Goal: Task Accomplishment & Management: Complete application form

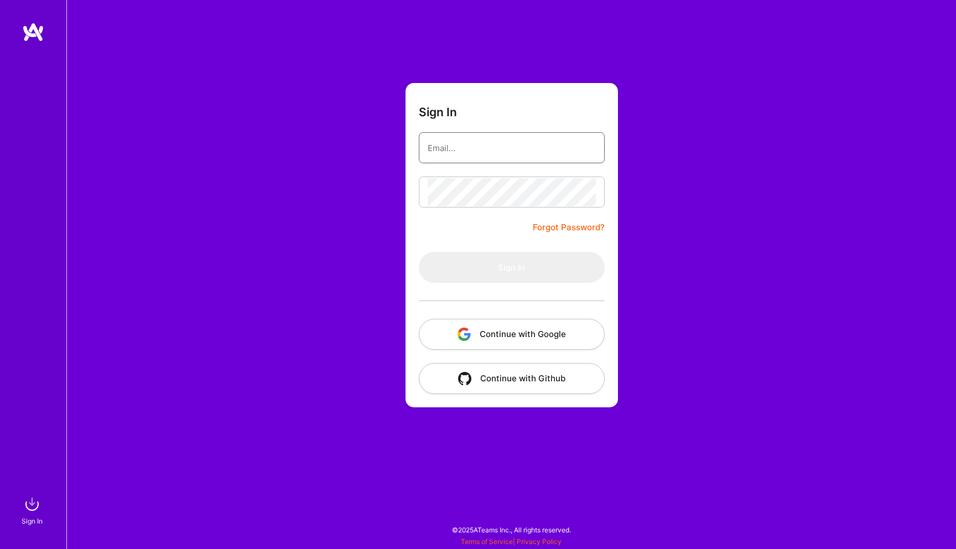
click at [521, 154] on input "email" at bounding box center [512, 148] width 168 height 28
click at [285, 242] on div "Sign In Forgot Password? Sign In Continue with Google Continue with Github" at bounding box center [511, 274] width 890 height 549
click at [453, 150] on input "email" at bounding box center [512, 148] width 168 height 28
type input "[PERSON_NAME][EMAIL_ADDRESS][PERSON_NAME][DOMAIN_NAME]"
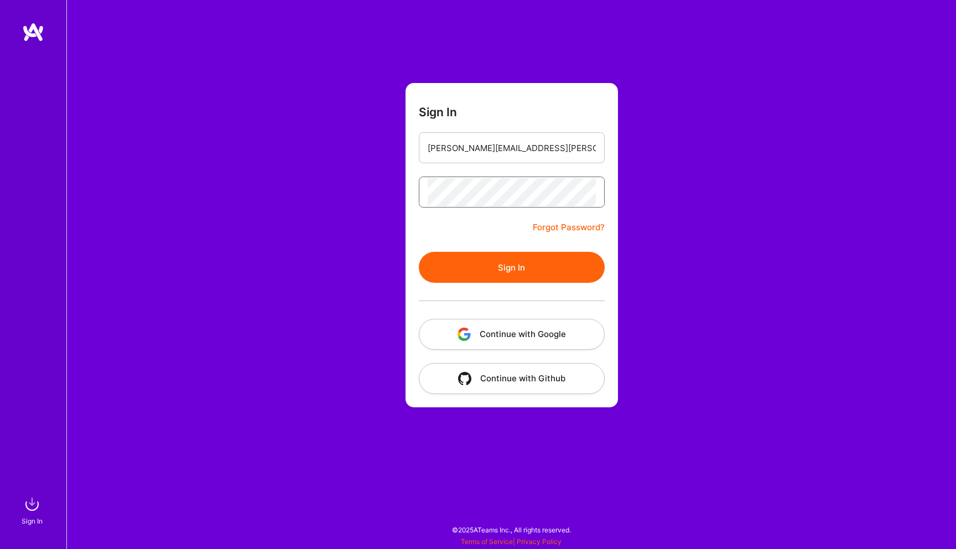
click at [419, 252] on button "Sign In" at bounding box center [512, 267] width 186 height 31
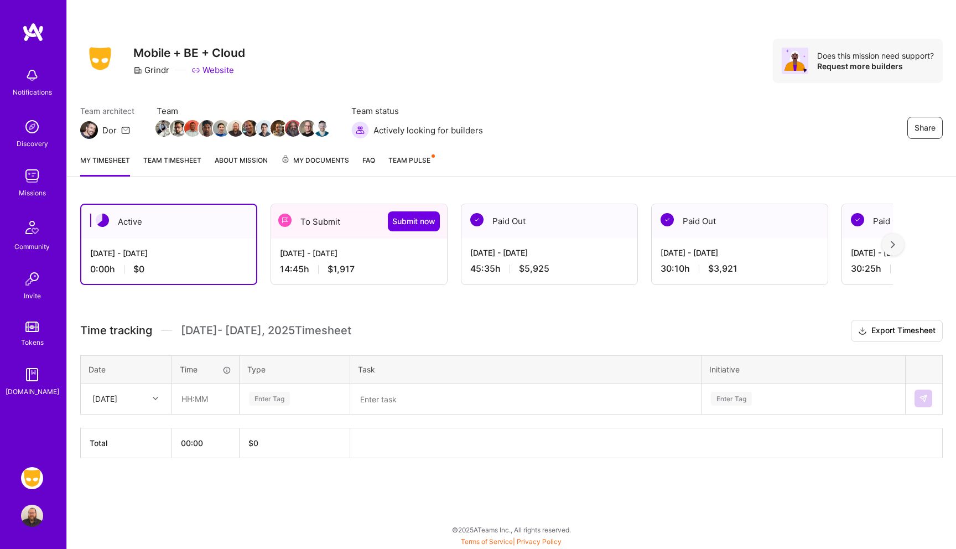
click at [32, 477] on img at bounding box center [32, 478] width 22 height 22
click at [30, 483] on img at bounding box center [32, 478] width 22 height 22
click at [353, 242] on div "[DATE] - [DATE] 14:45 h $1,917" at bounding box center [359, 260] width 176 height 45
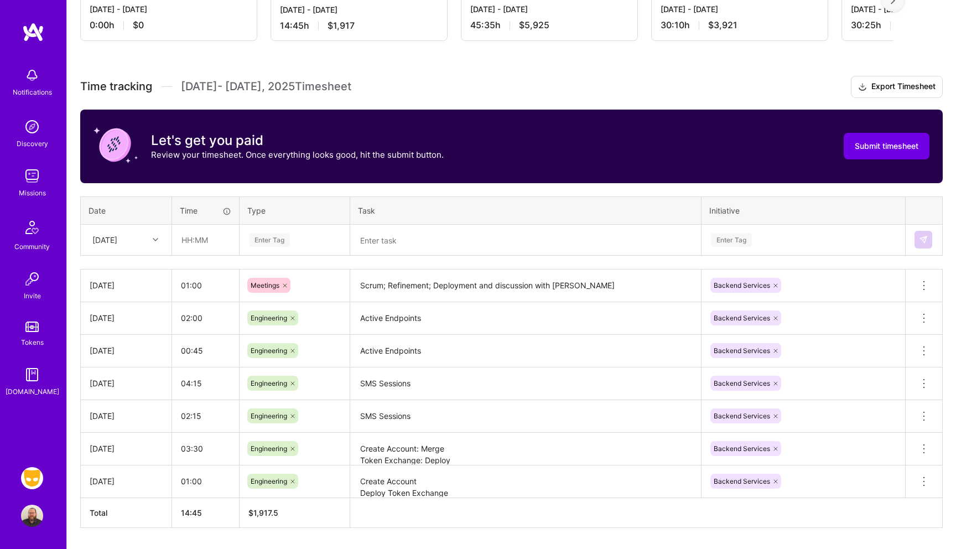
scroll to position [241, 0]
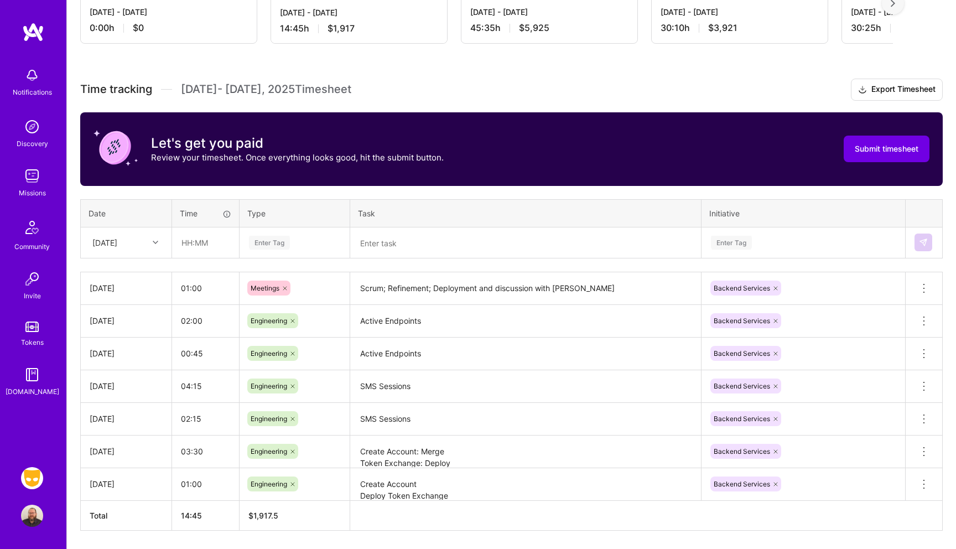
click at [117, 246] on div "[DATE]" at bounding box center [104, 243] width 25 height 12
click at [121, 373] on div "[DATE]" at bounding box center [126, 369] width 90 height 20
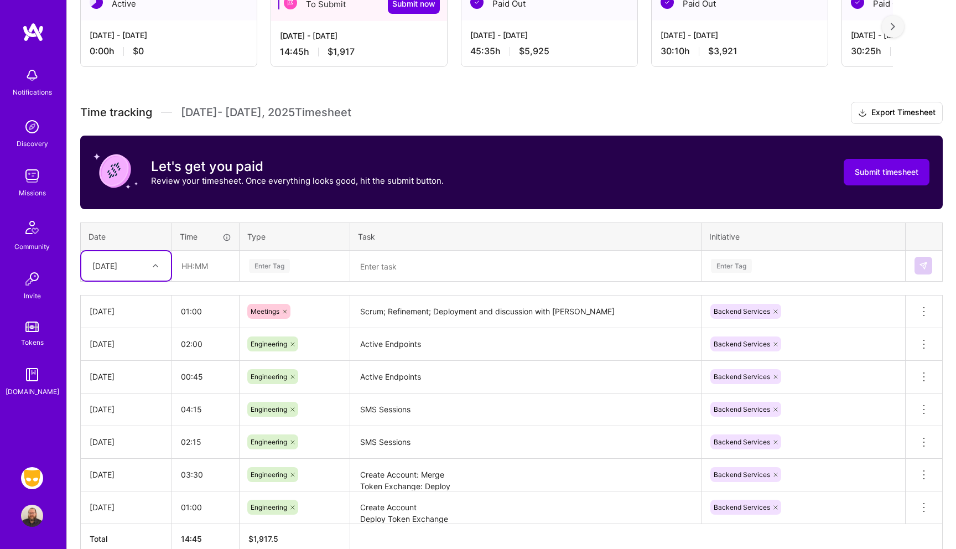
scroll to position [226, 0]
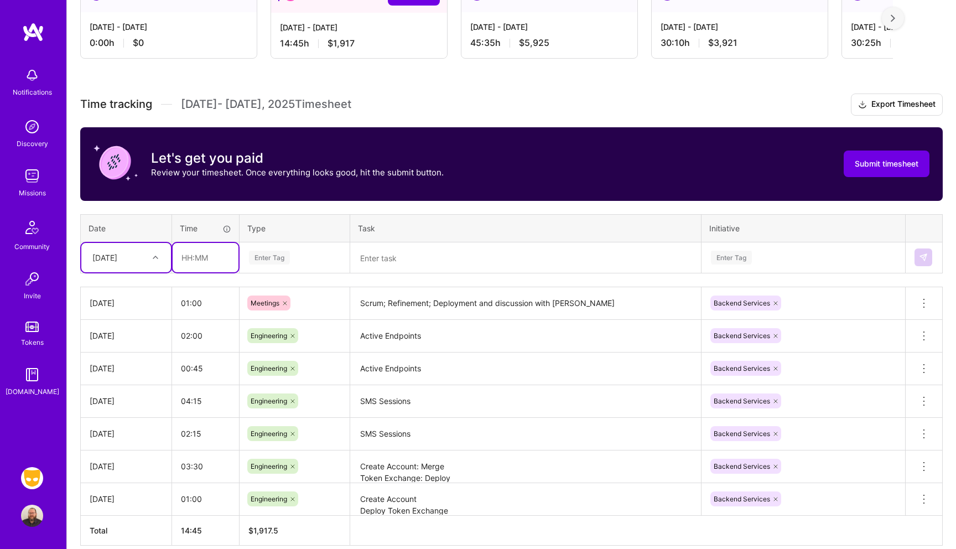
click at [215, 254] on input "text" at bounding box center [206, 257] width 66 height 29
type input "04:00"
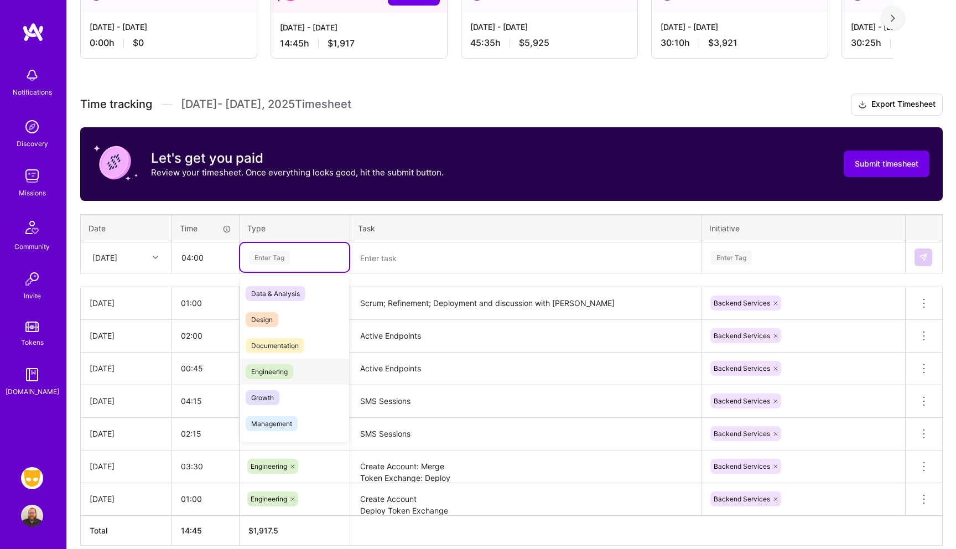
click at [276, 377] on span "Engineering" at bounding box center [270, 371] width 48 height 15
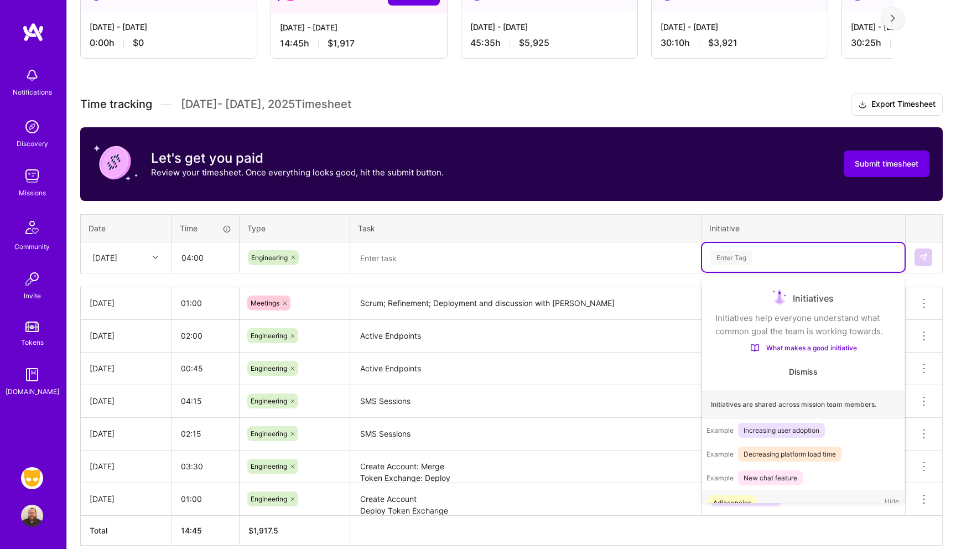
click at [730, 263] on div "Enter Tag" at bounding box center [731, 257] width 41 height 17
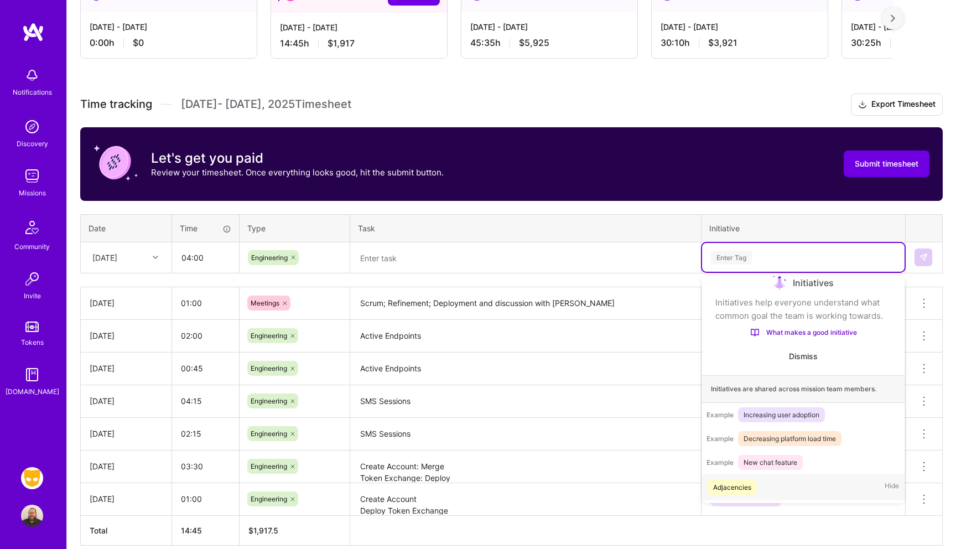
scroll to position [18, 0]
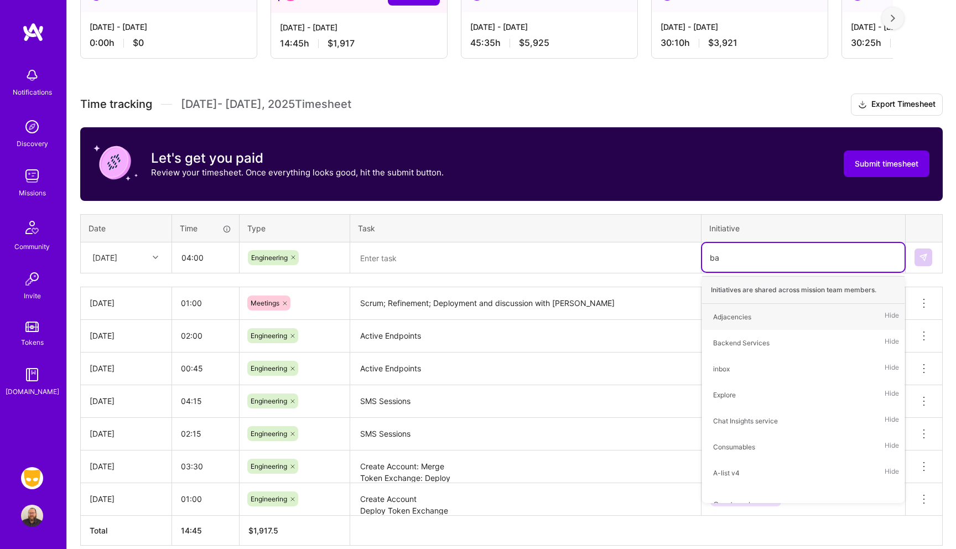
type input "bac"
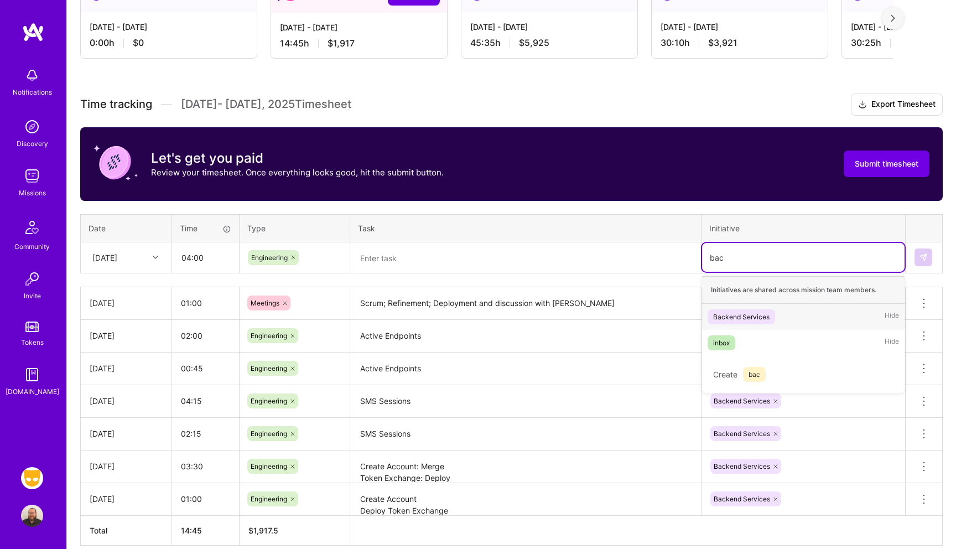
click at [742, 313] on div "Backend Services" at bounding box center [741, 317] width 56 height 12
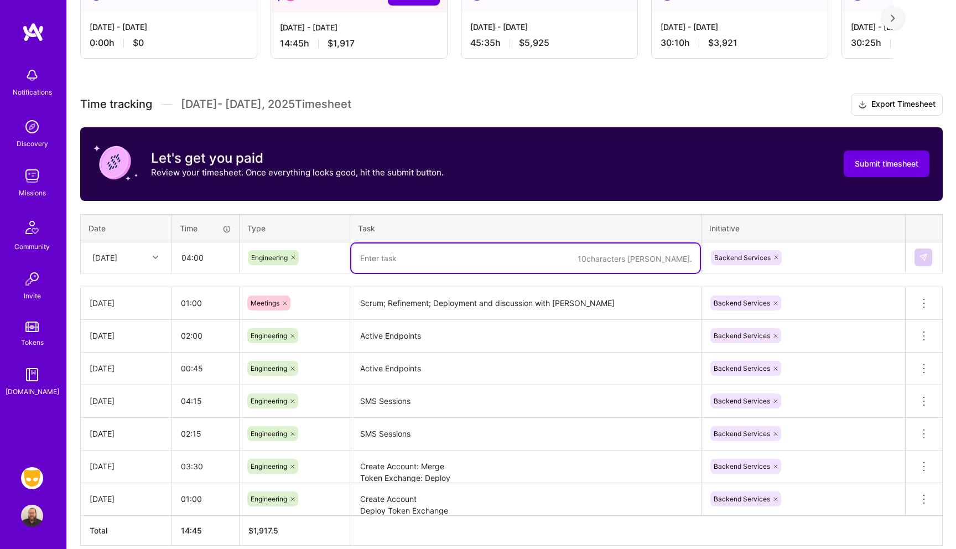
click at [436, 247] on textarea at bounding box center [525, 257] width 349 height 29
type textarea "SMS Sessions"
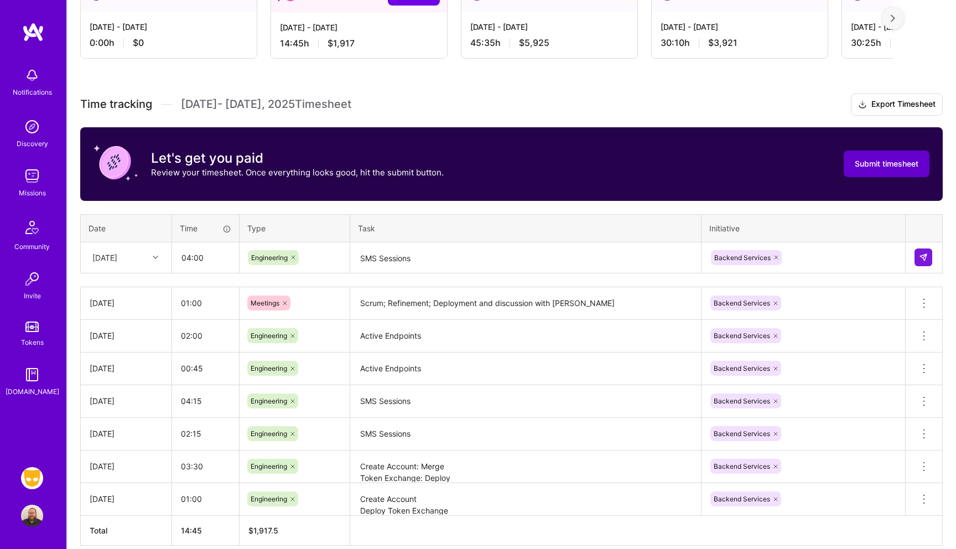
click at [865, 171] on button "Submit timesheet" at bounding box center [887, 163] width 86 height 27
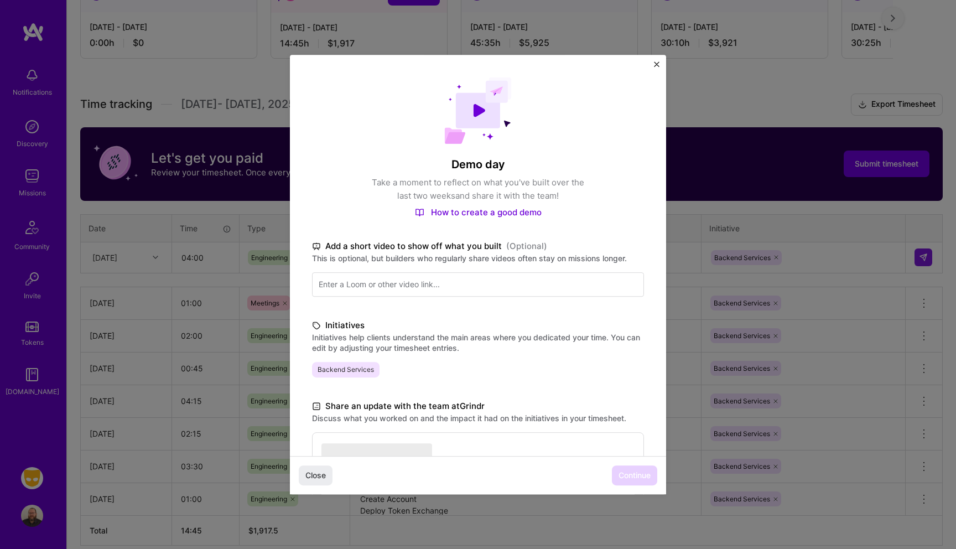
click at [657, 65] on img "Close" at bounding box center [657, 64] width 6 height 6
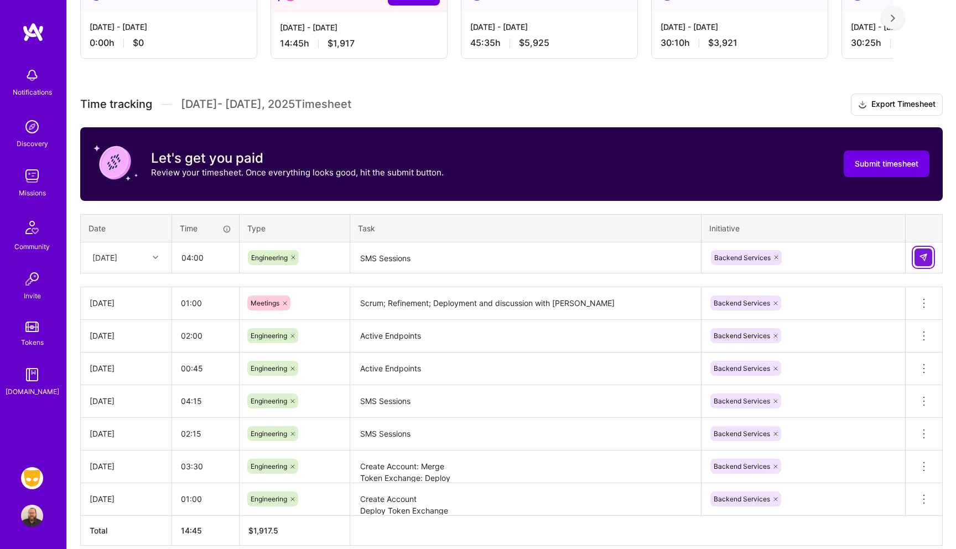
click at [924, 256] on img at bounding box center [923, 257] width 9 height 9
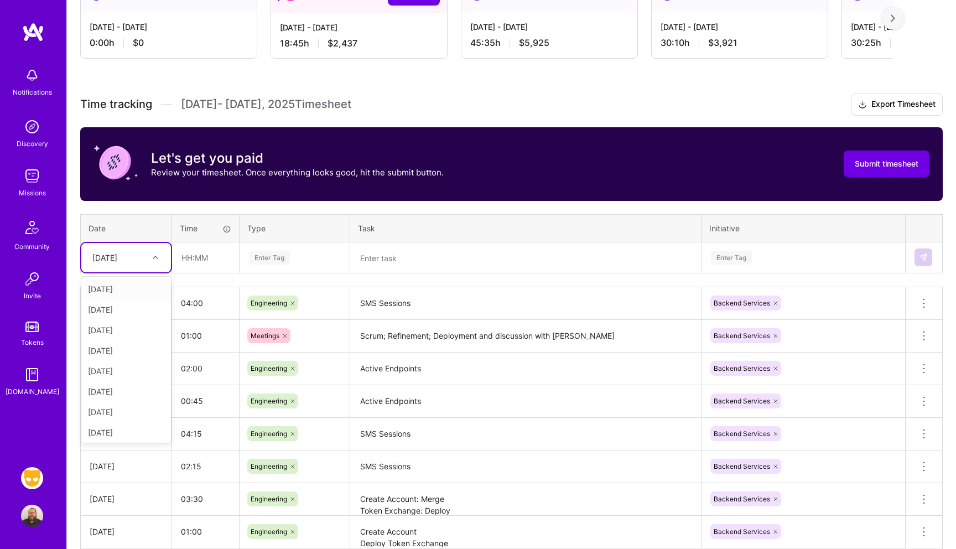
click at [117, 259] on div "[DATE]" at bounding box center [104, 258] width 25 height 12
click at [126, 352] on div "[DATE]" at bounding box center [126, 348] width 90 height 20
type input "04:30"
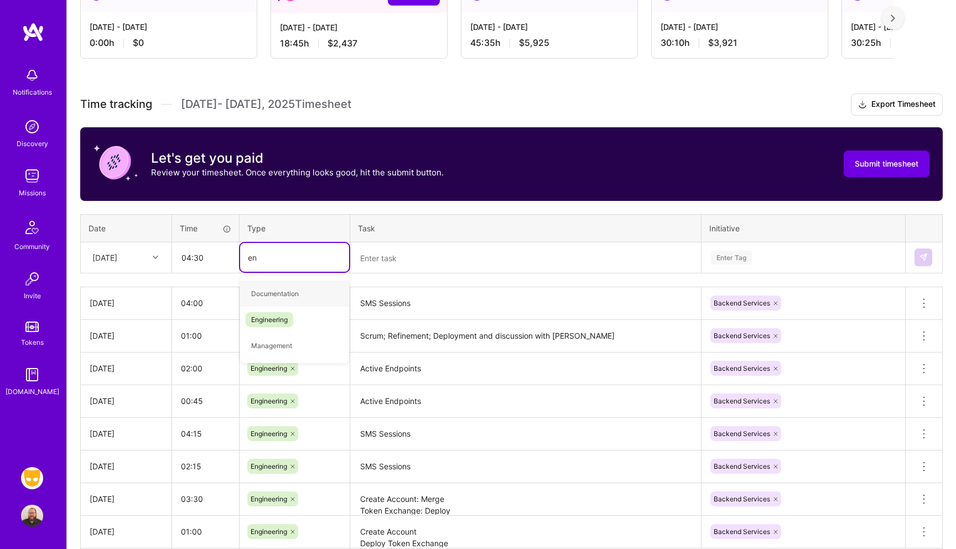
type input "eng"
click at [269, 297] on span "Engineering" at bounding box center [270, 293] width 48 height 15
click at [406, 262] on textarea at bounding box center [525, 257] width 349 height 29
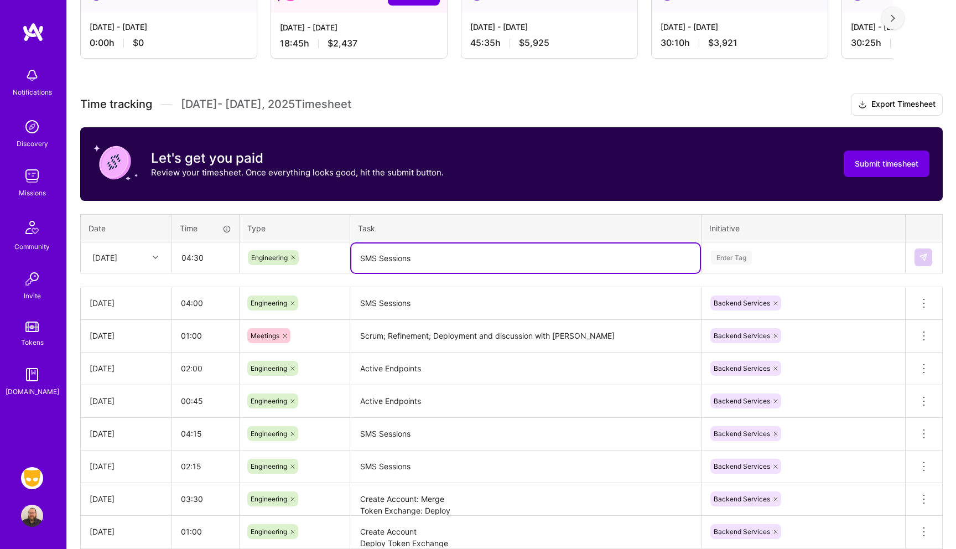
type textarea "SMS Sessions"
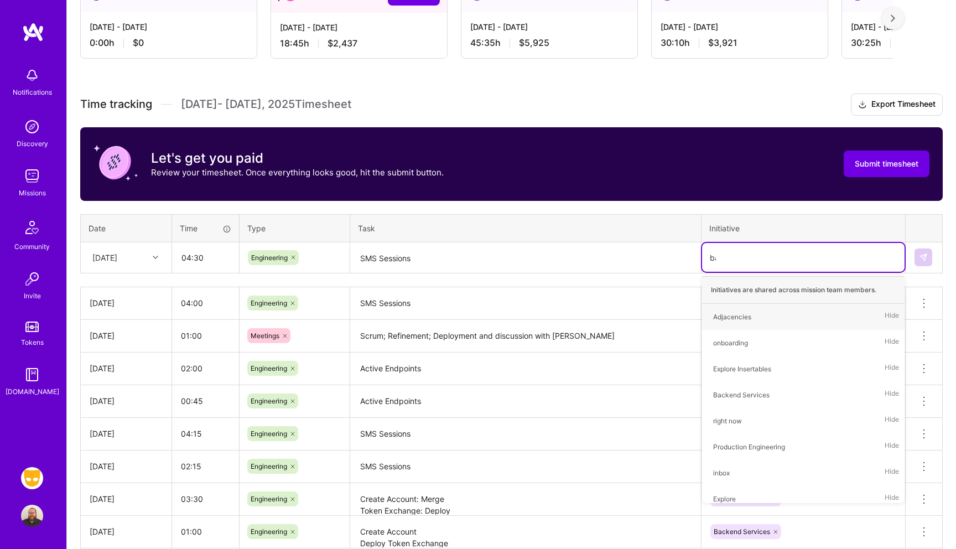
type input "back"
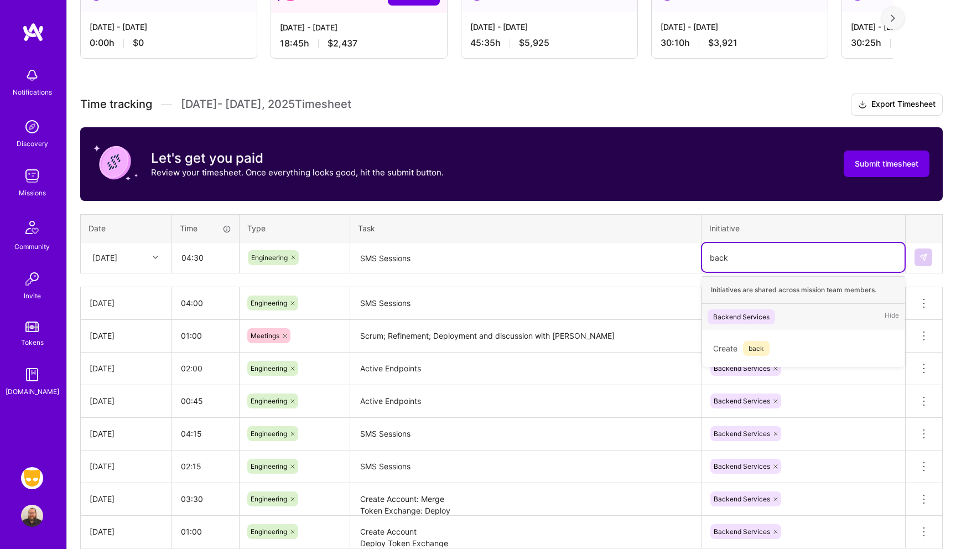
click at [742, 319] on div "Backend Services" at bounding box center [741, 317] width 56 height 12
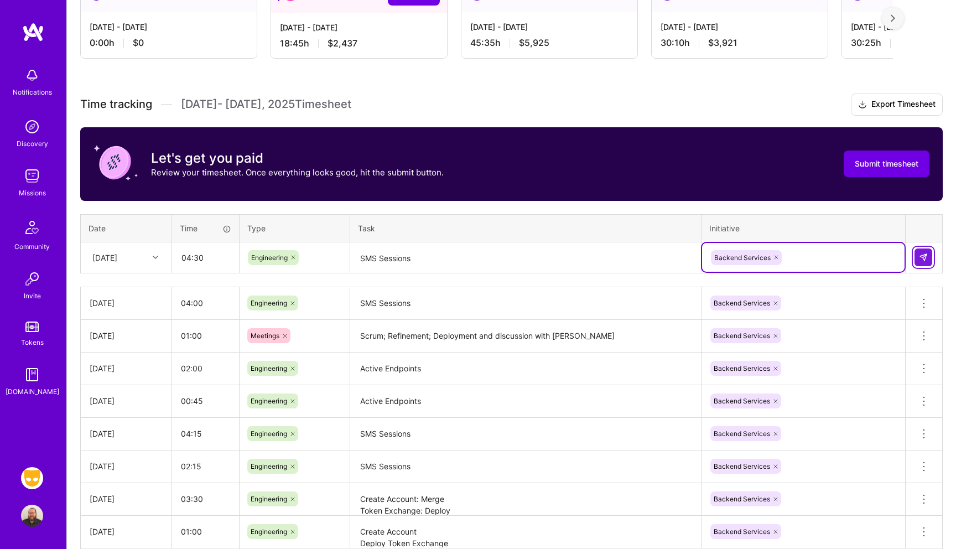
click at [930, 258] on button at bounding box center [923, 257] width 18 height 18
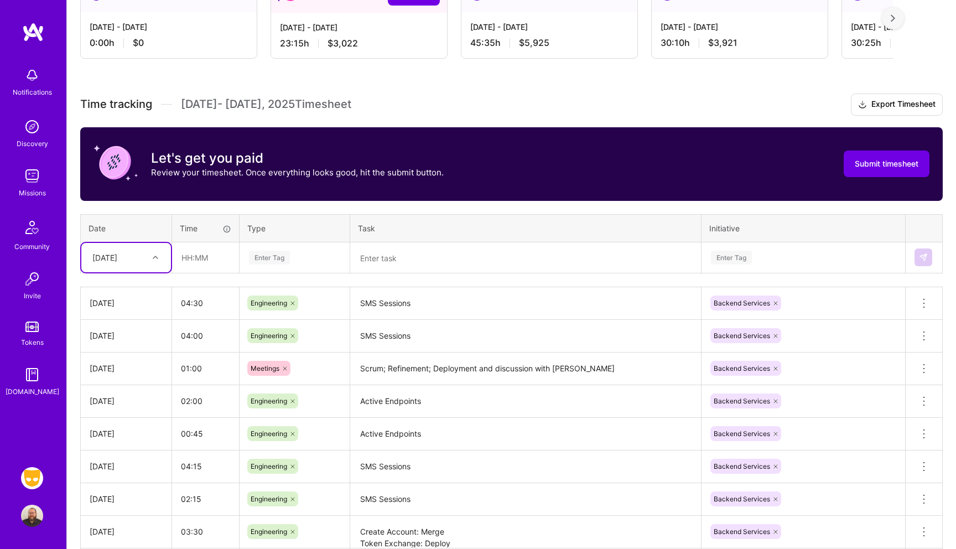
type input "`"
click at [188, 258] on input "text" at bounding box center [206, 257] width 66 height 29
type input "05:00"
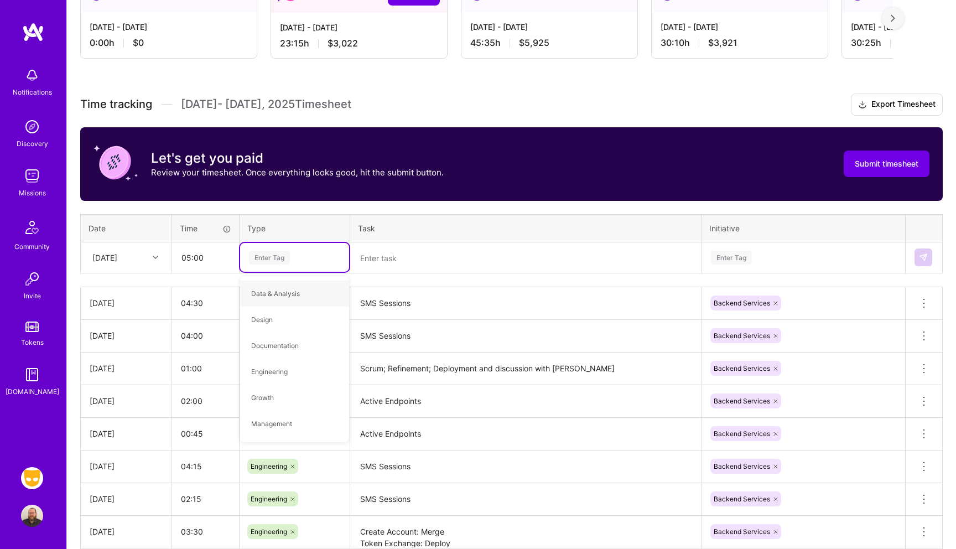
click at [117, 258] on div "[DATE]" at bounding box center [104, 258] width 25 height 12
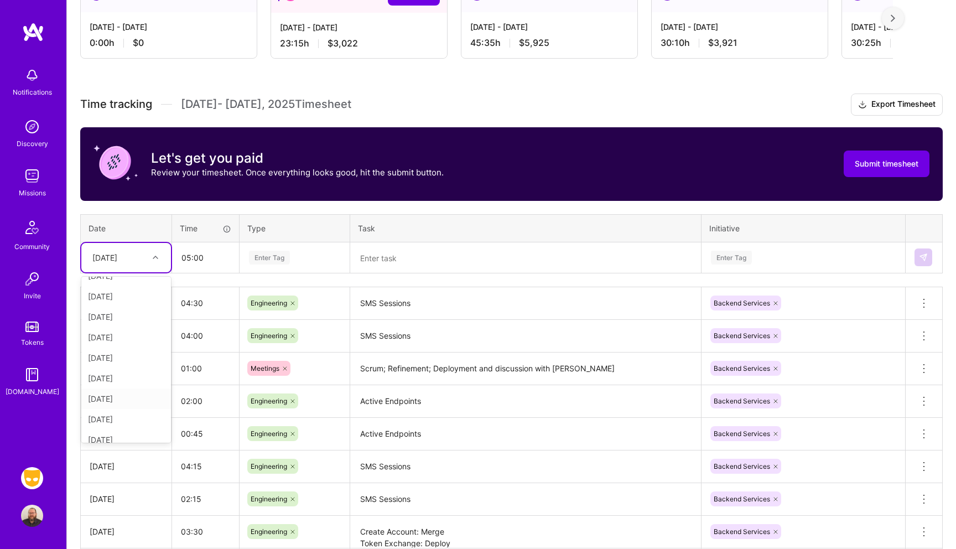
scroll to position [123, 0]
click at [127, 370] on div "[DATE]" at bounding box center [126, 370] width 90 height 20
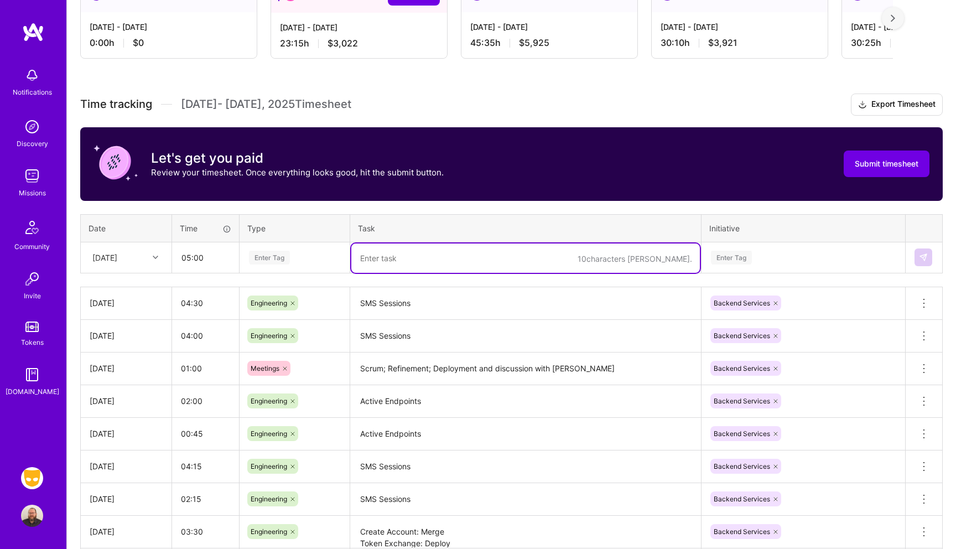
click at [371, 269] on textarea at bounding box center [525, 257] width 349 height 29
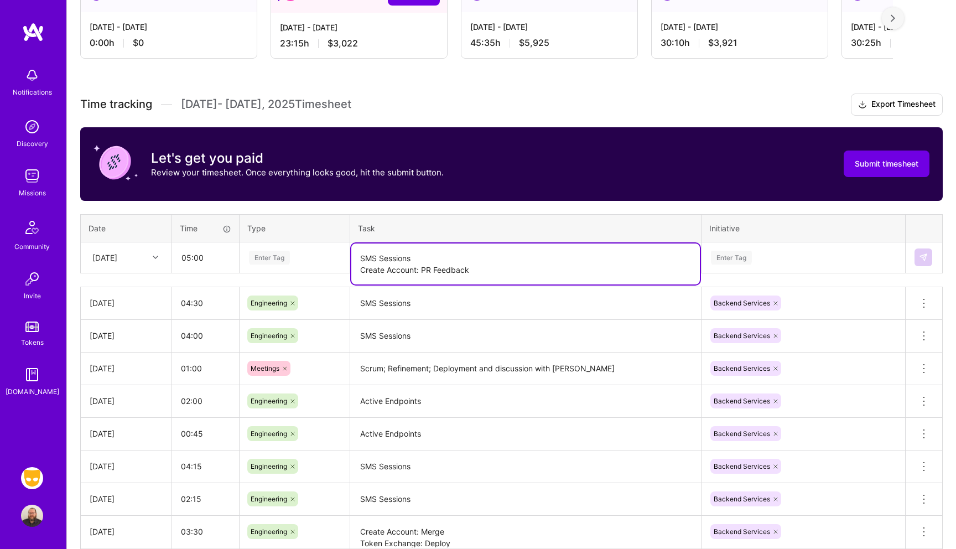
type textarea "SMS Sessions Create Account: PR Feedback"
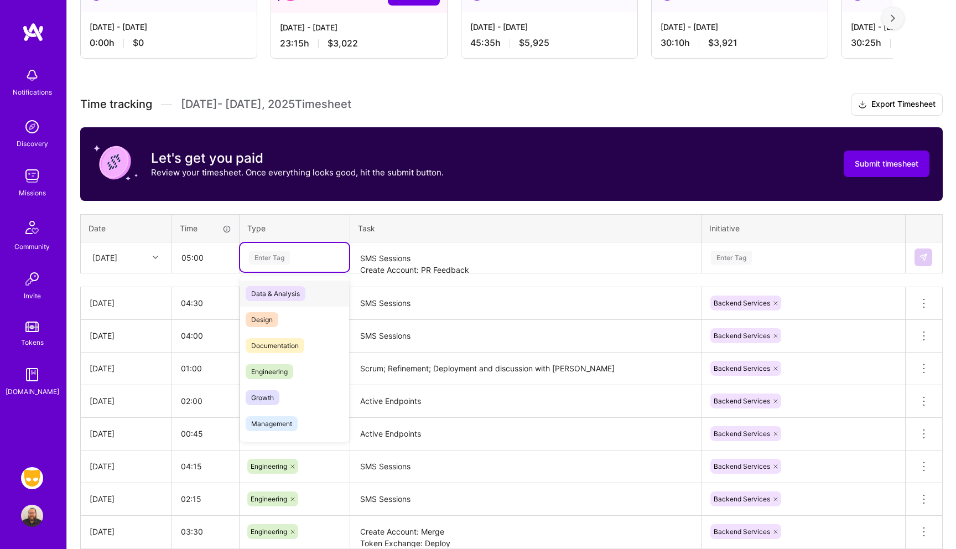
click at [287, 253] on div "Enter Tag" at bounding box center [269, 257] width 41 height 17
type input "e"
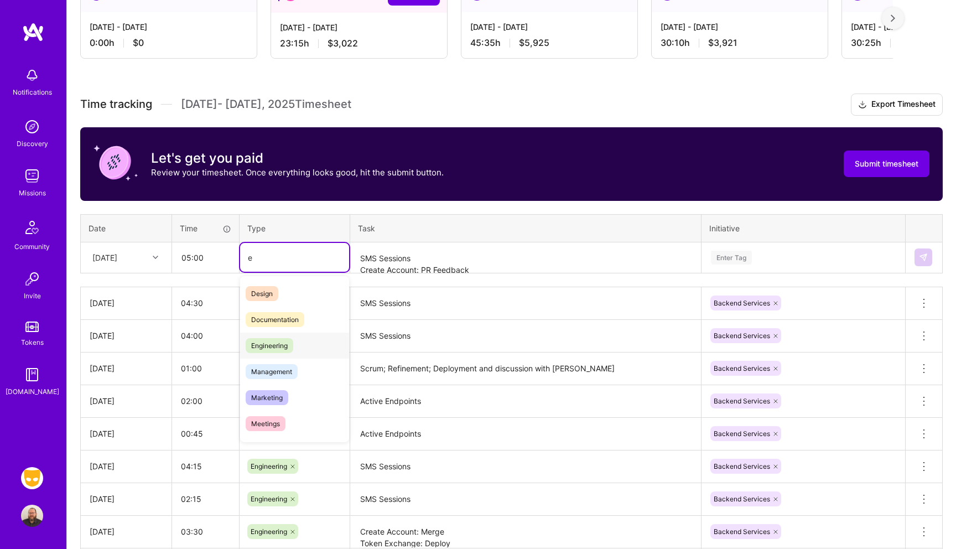
click at [259, 349] on span "Engineering" at bounding box center [270, 345] width 48 height 15
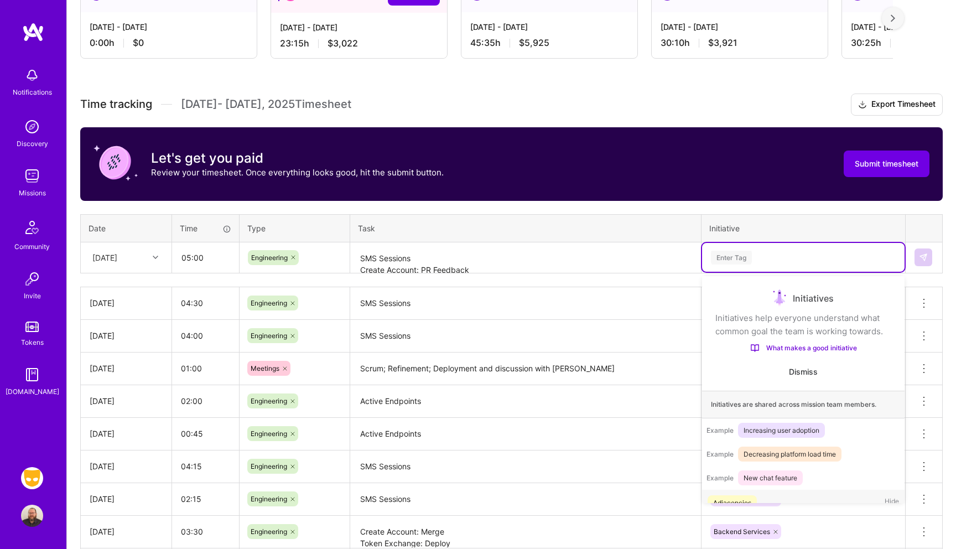
click at [732, 257] on div "Enter Tag" at bounding box center [731, 257] width 41 height 17
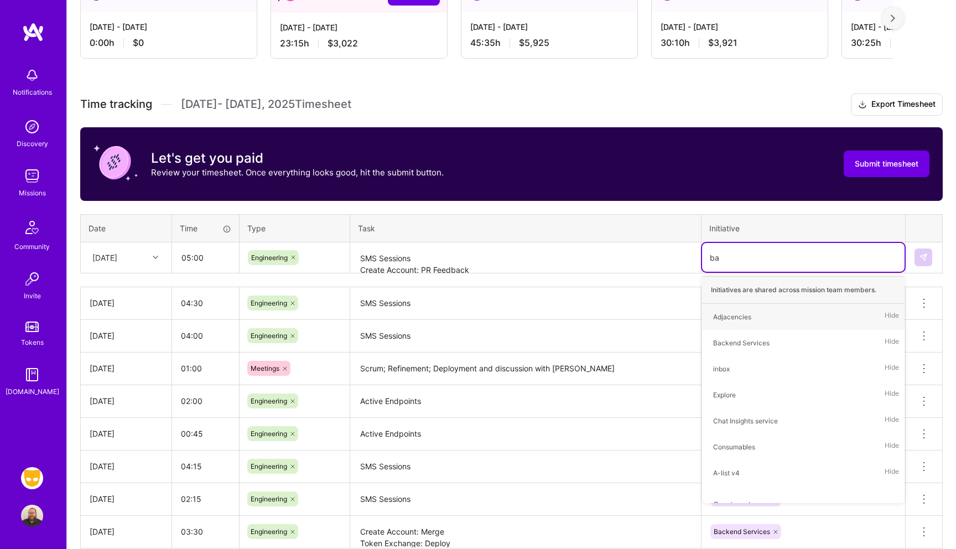
type input "bac"
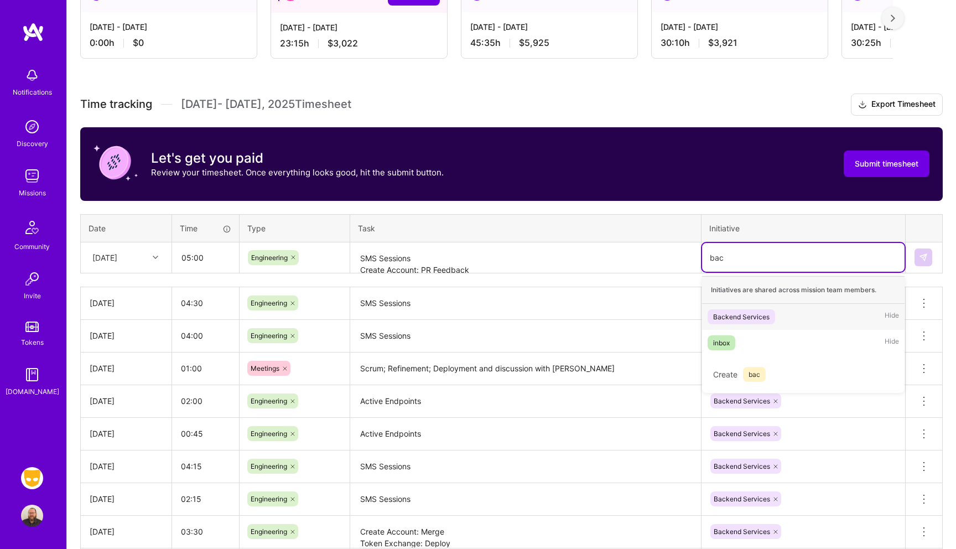
click at [746, 316] on div "Backend Services" at bounding box center [741, 317] width 56 height 12
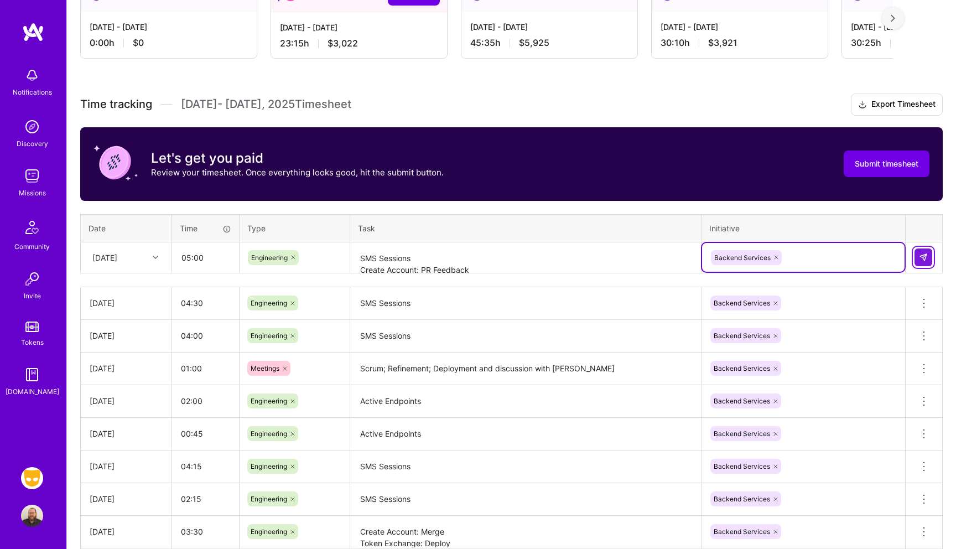
click at [925, 257] on img at bounding box center [923, 257] width 9 height 9
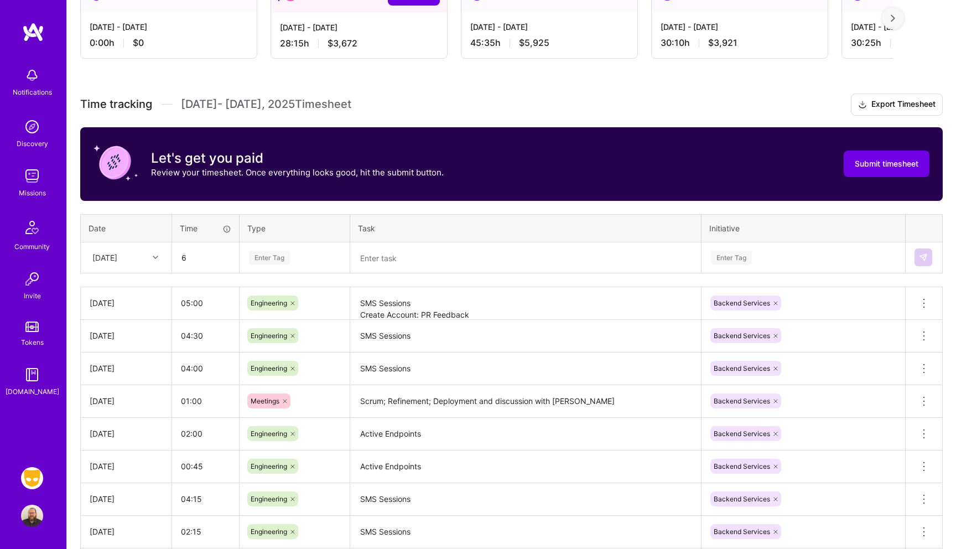
type input "06:00"
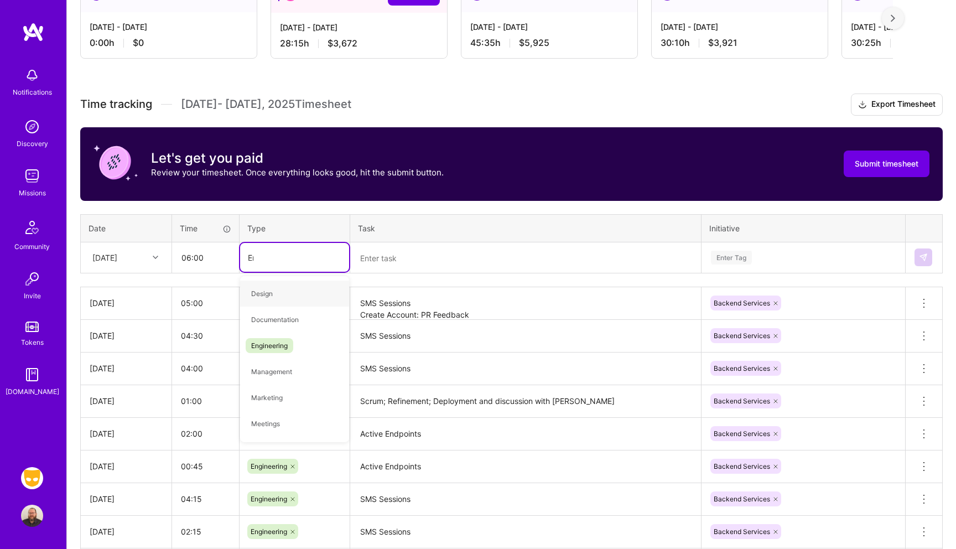
type input "Eng"
click at [279, 292] on span "Engineering" at bounding box center [270, 293] width 48 height 15
click at [423, 257] on textarea at bounding box center [525, 257] width 349 height 29
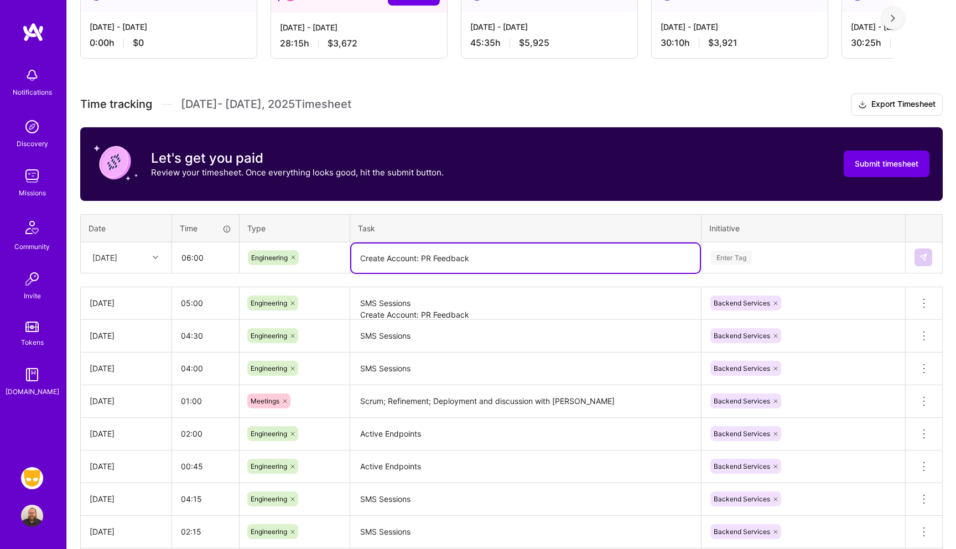
type textarea "Create Account: PR Feedback"
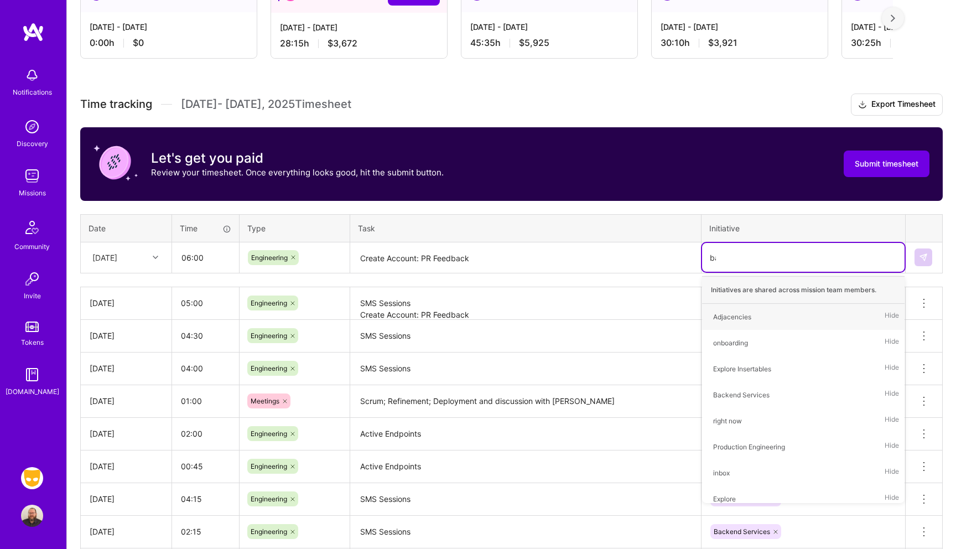
type input "back"
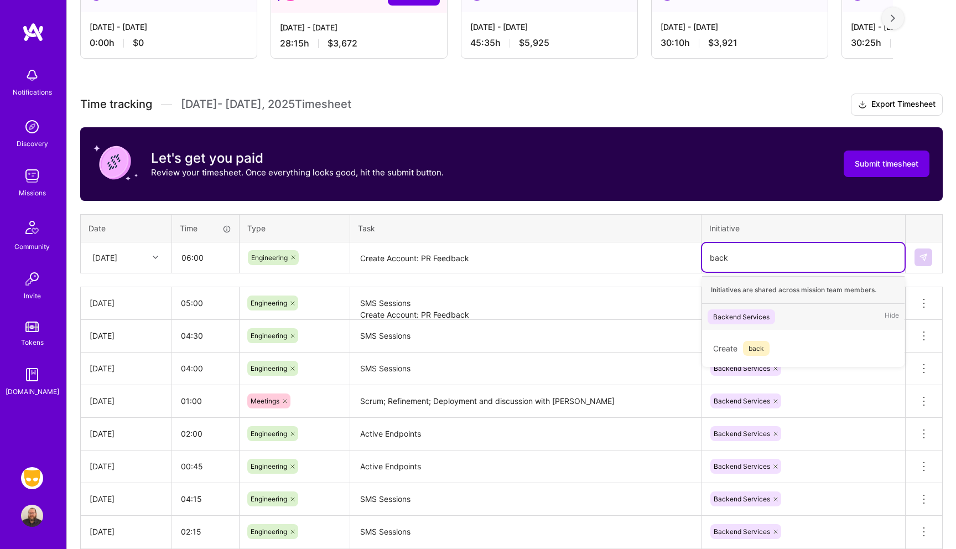
click at [763, 316] on div "Backend Services" at bounding box center [741, 317] width 56 height 12
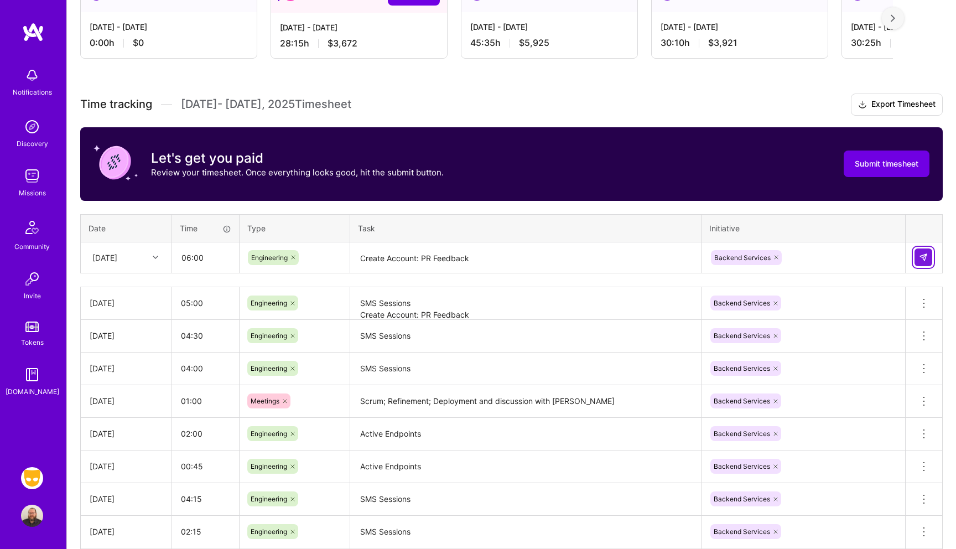
click at [923, 254] on img at bounding box center [923, 257] width 9 height 9
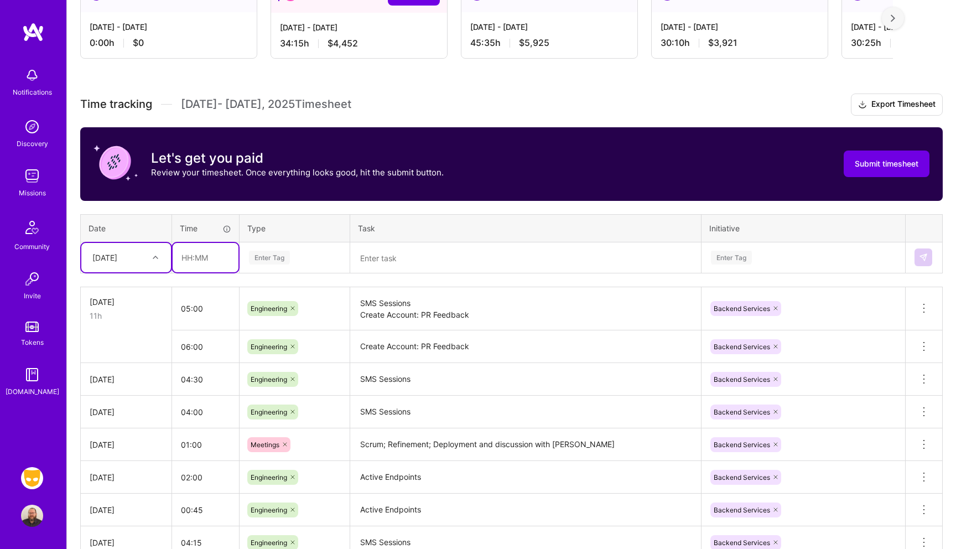
click at [201, 260] on input "text" at bounding box center [206, 257] width 66 height 29
click at [108, 257] on div "[DATE]" at bounding box center [104, 258] width 25 height 12
click at [115, 394] on div "[DATE]" at bounding box center [126, 391] width 90 height 20
click at [214, 257] on input "text" at bounding box center [206, 257] width 66 height 29
type input "06:00"
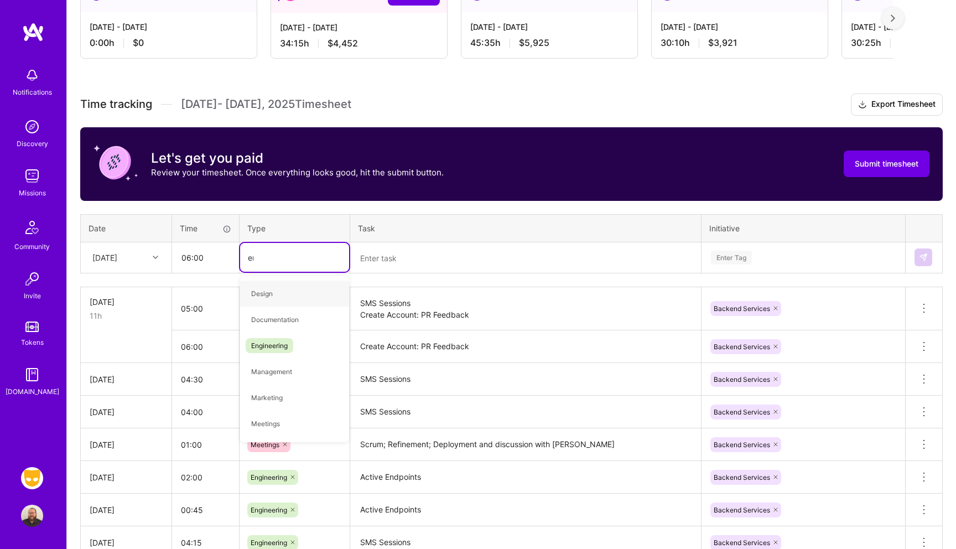
type input "eng"
click at [283, 290] on span "Engineering" at bounding box center [270, 293] width 48 height 15
click at [397, 262] on textarea at bounding box center [525, 257] width 349 height 29
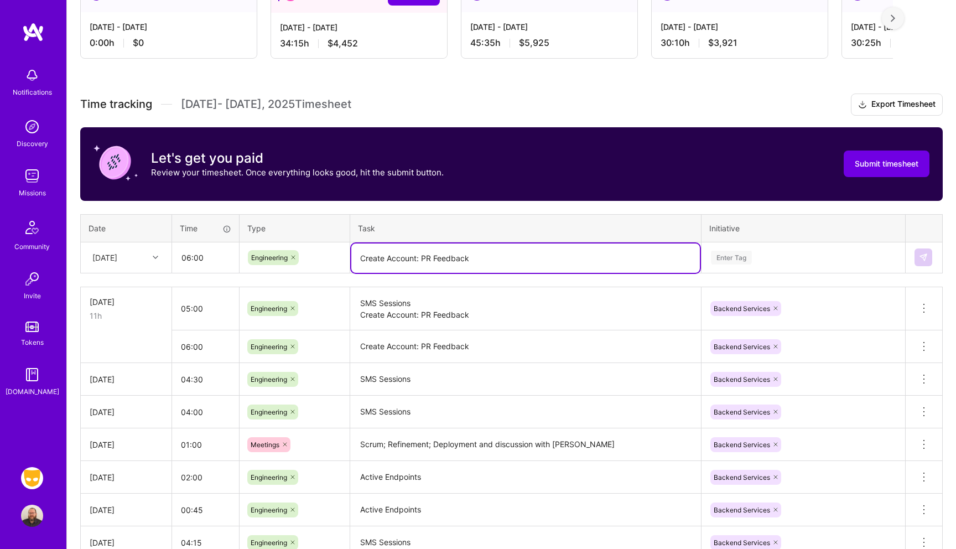
type textarea "Create Account: PR Feedback"
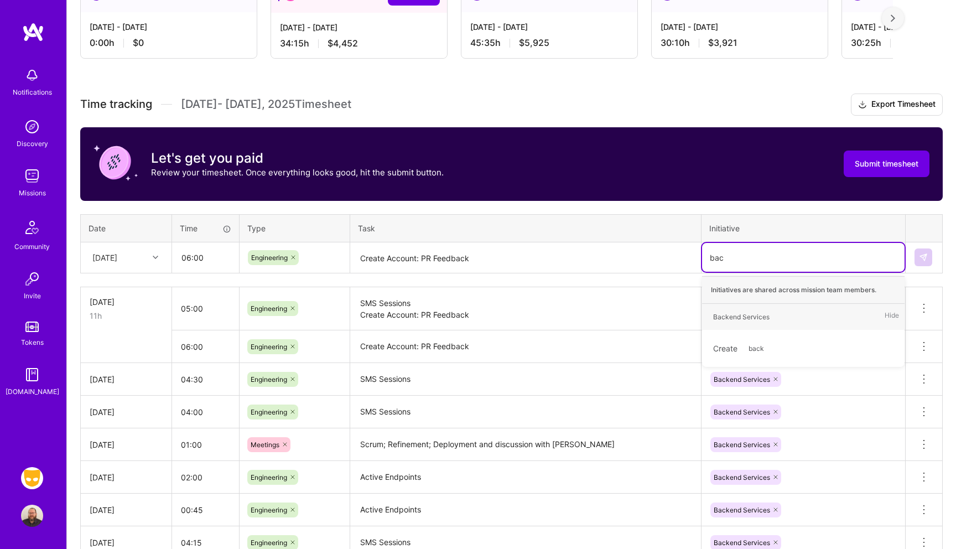
type input "back"
click at [741, 326] on div "Backend Services Hide" at bounding box center [803, 317] width 202 height 26
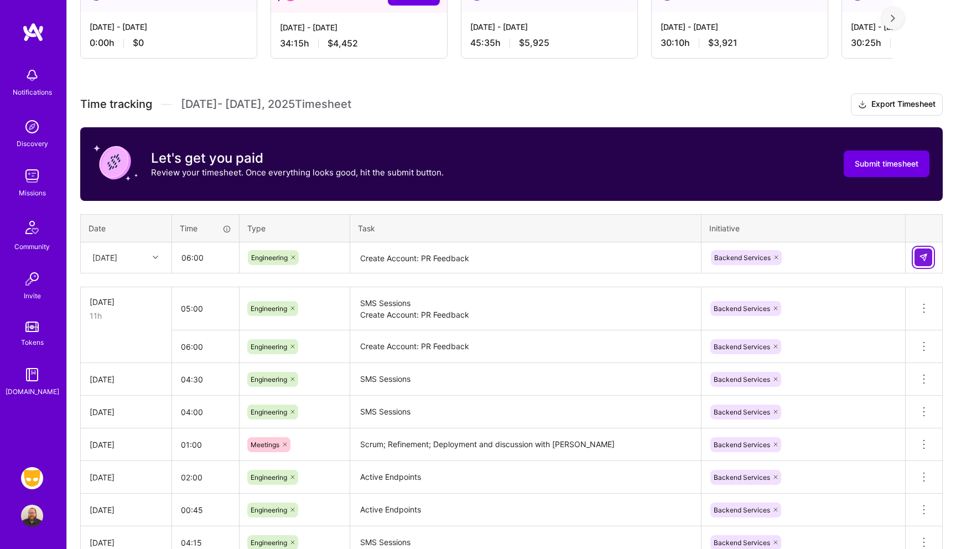
click at [928, 254] on button at bounding box center [923, 257] width 18 height 18
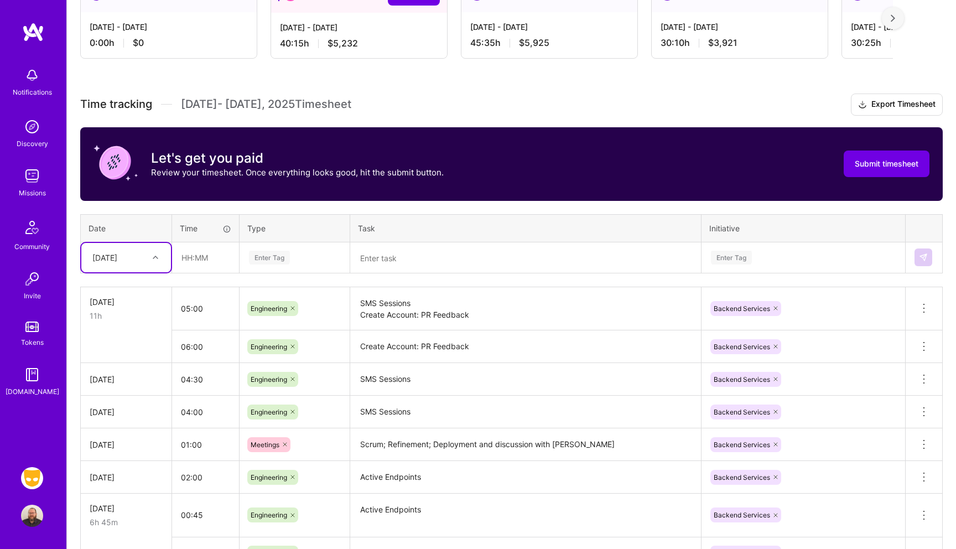
click at [116, 258] on div "[DATE]" at bounding box center [104, 258] width 25 height 12
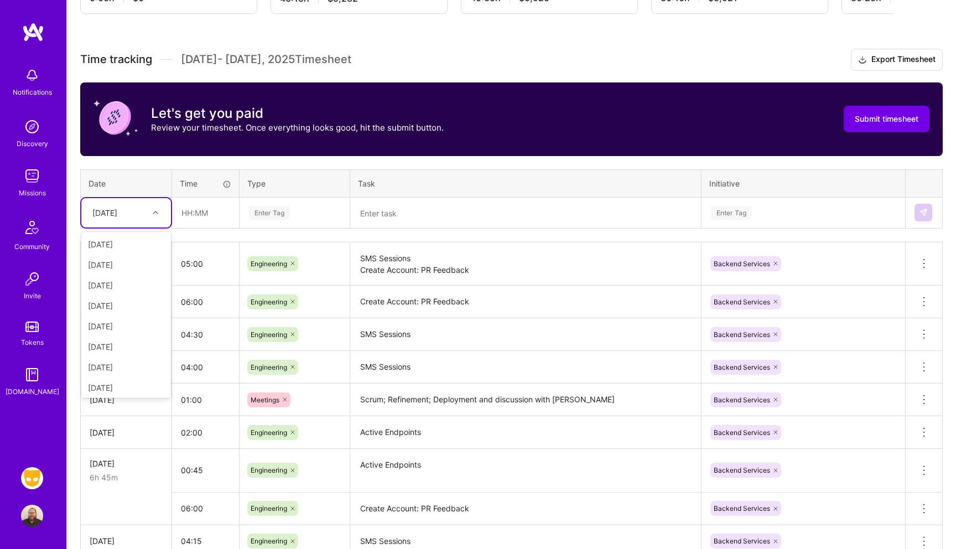
scroll to position [125, 0]
click at [123, 347] on div "[DATE]" at bounding box center [126, 344] width 90 height 20
click at [185, 211] on input "text" at bounding box center [206, 212] width 66 height 29
type input "06:00"
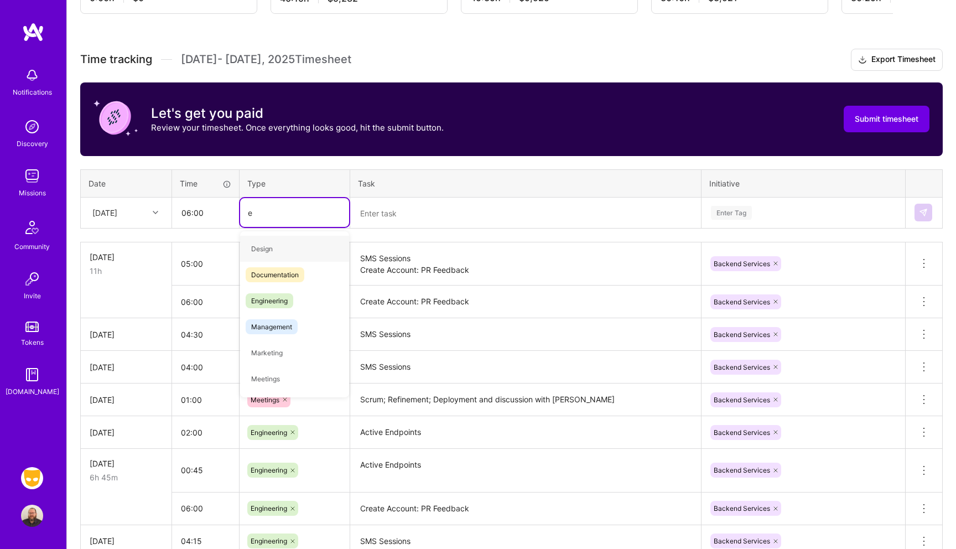
type input "en"
click at [272, 273] on span "Engineering" at bounding box center [270, 274] width 48 height 15
click at [390, 218] on textarea at bounding box center [525, 213] width 349 height 29
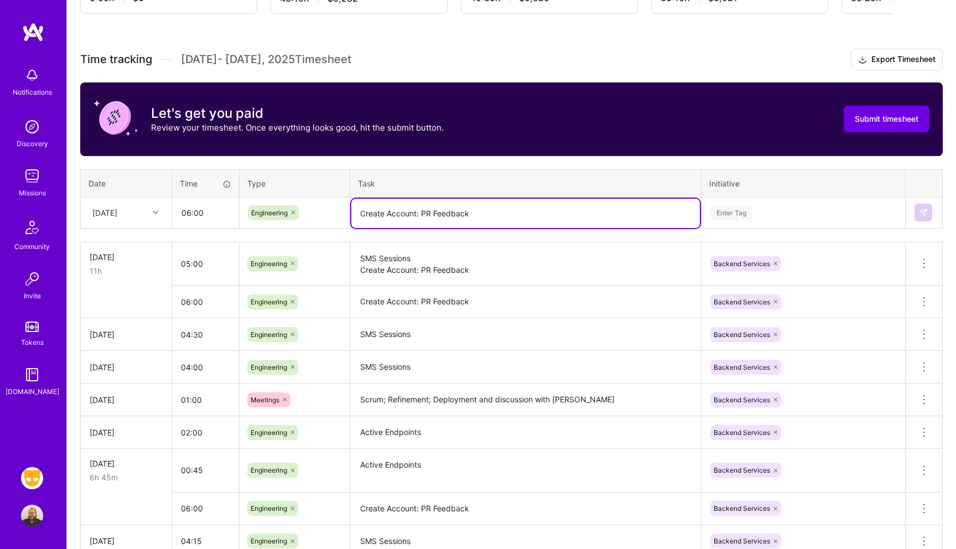
type textarea "Create Account: PR Feedback"
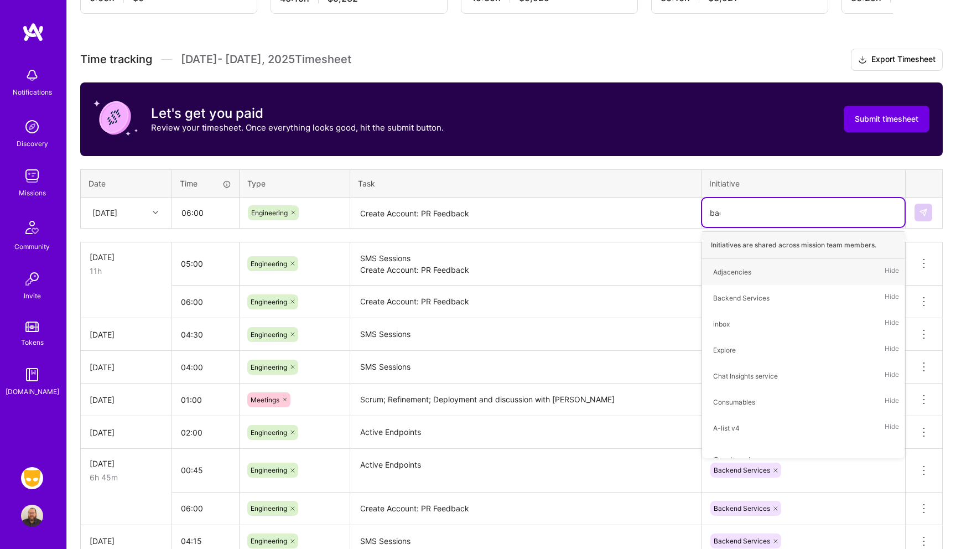
type input "back"
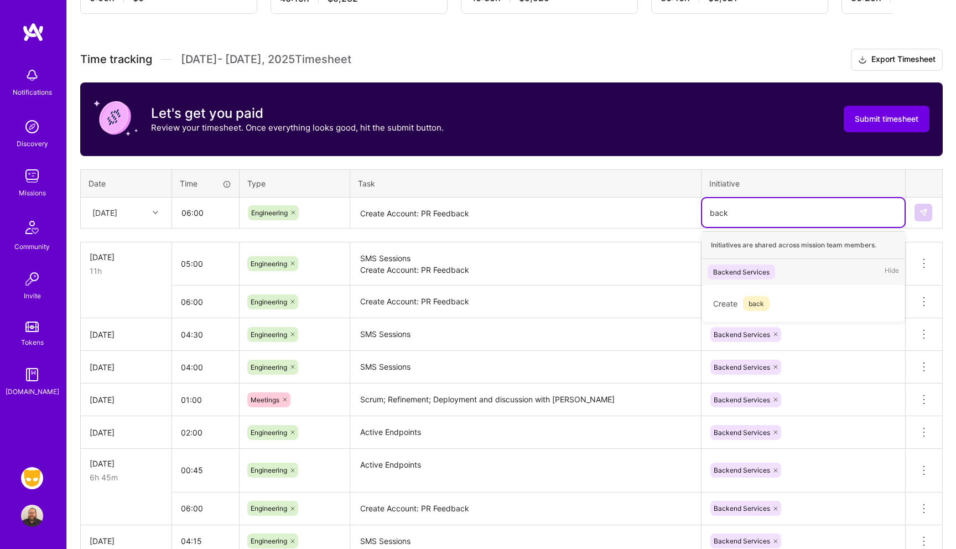
click at [761, 271] on div "Backend Services" at bounding box center [741, 272] width 56 height 12
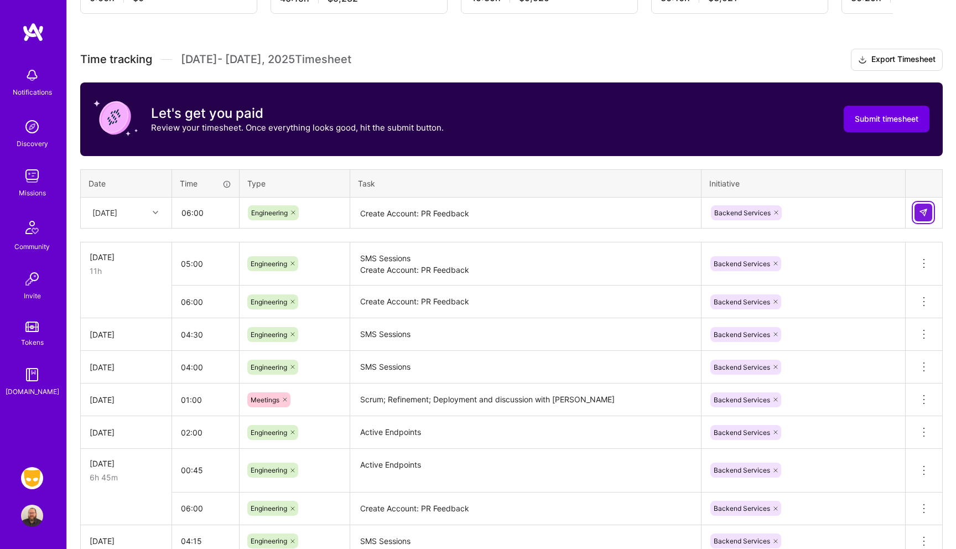
click at [928, 214] on button at bounding box center [923, 213] width 18 height 18
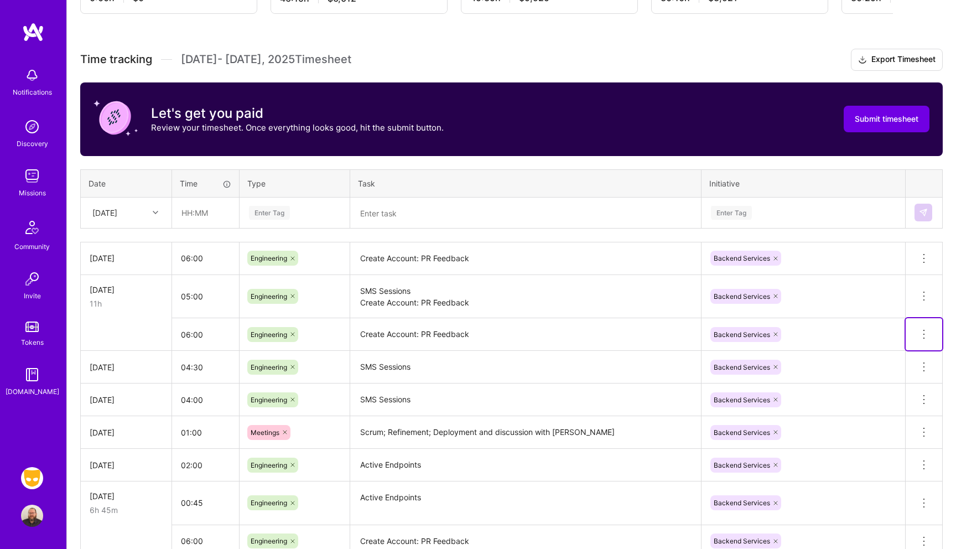
click at [926, 338] on icon at bounding box center [923, 333] width 13 height 13
click at [918, 352] on button "Delete row" at bounding box center [897, 353] width 58 height 27
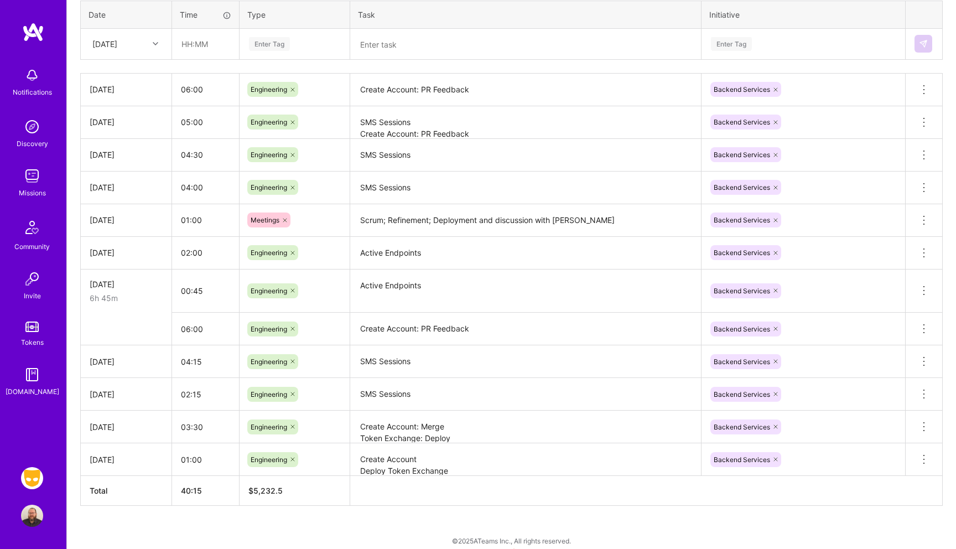
scroll to position [440, 0]
click at [926, 331] on icon at bounding box center [923, 327] width 13 height 13
click at [912, 344] on button "Delete row" at bounding box center [897, 346] width 58 height 27
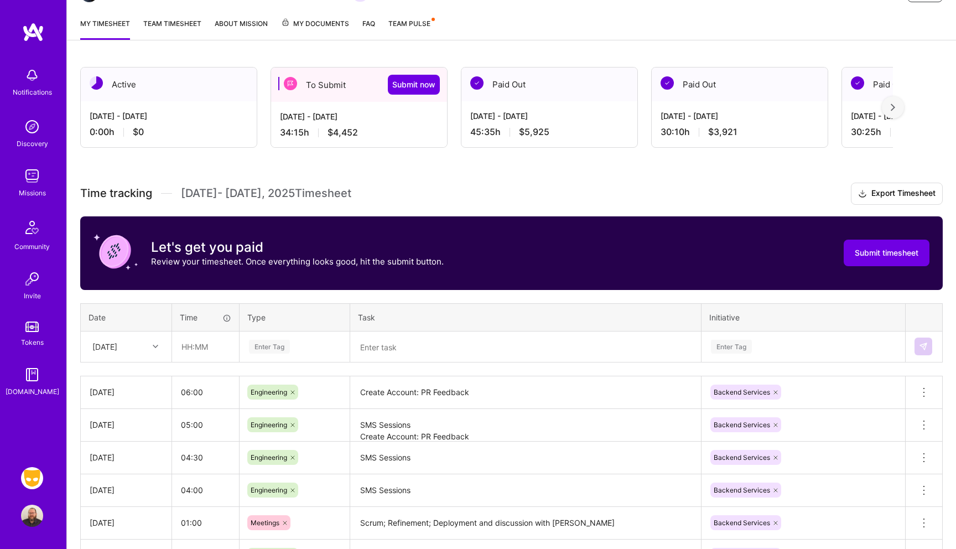
scroll to position [148, 0]
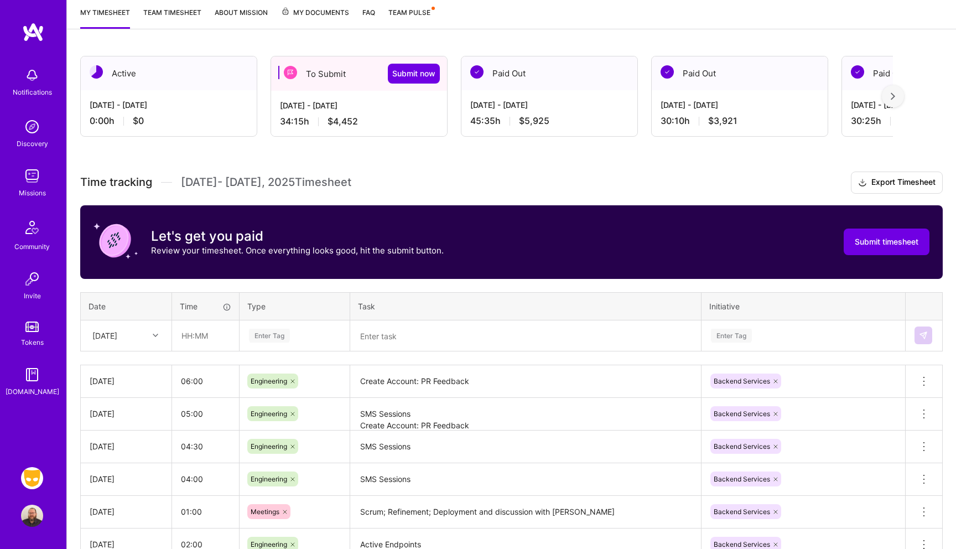
click at [151, 333] on div at bounding box center [156, 335] width 17 height 14
click at [132, 482] on div "[DATE]" at bounding box center [126, 487] width 90 height 20
click at [394, 338] on textarea at bounding box center [525, 335] width 349 height 29
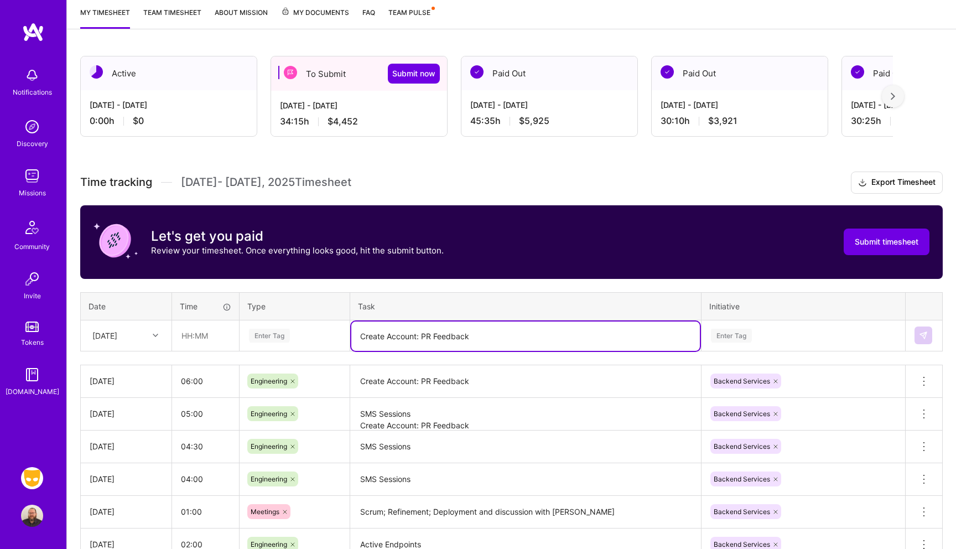
type textarea "Create Account: PR Feedback"
click at [280, 332] on div "Enter Tag" at bounding box center [269, 335] width 41 height 17
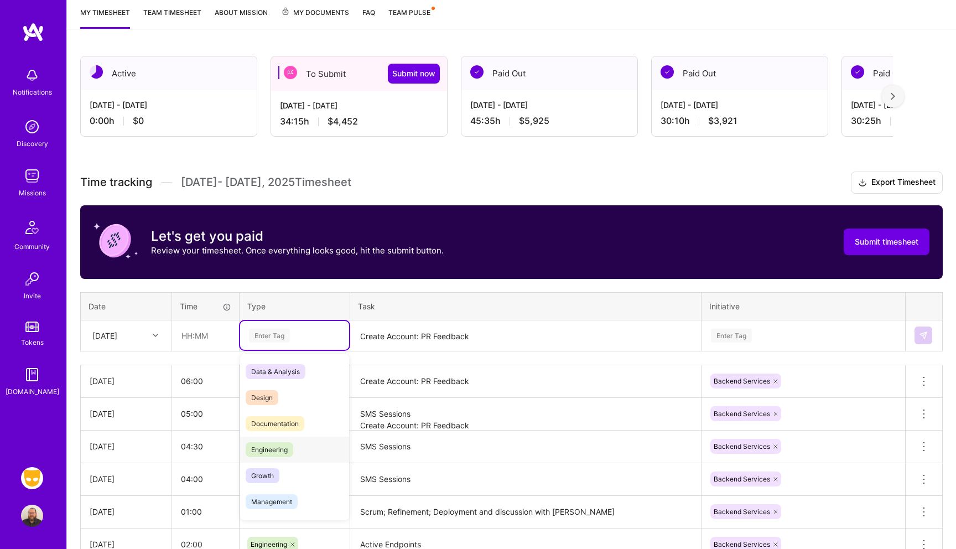
click at [283, 458] on div "Engineering" at bounding box center [294, 449] width 109 height 26
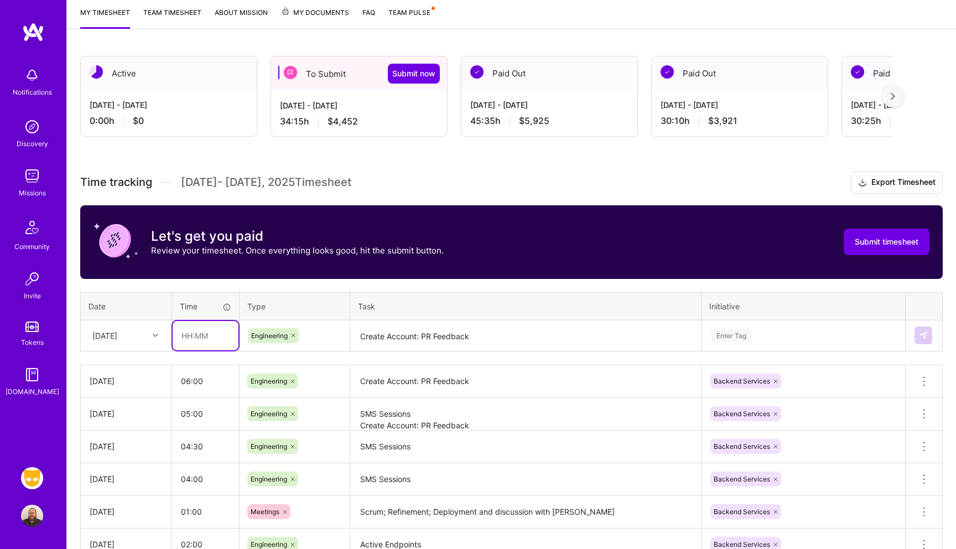
click at [215, 332] on input "text" at bounding box center [206, 335] width 66 height 29
type input "02:15"
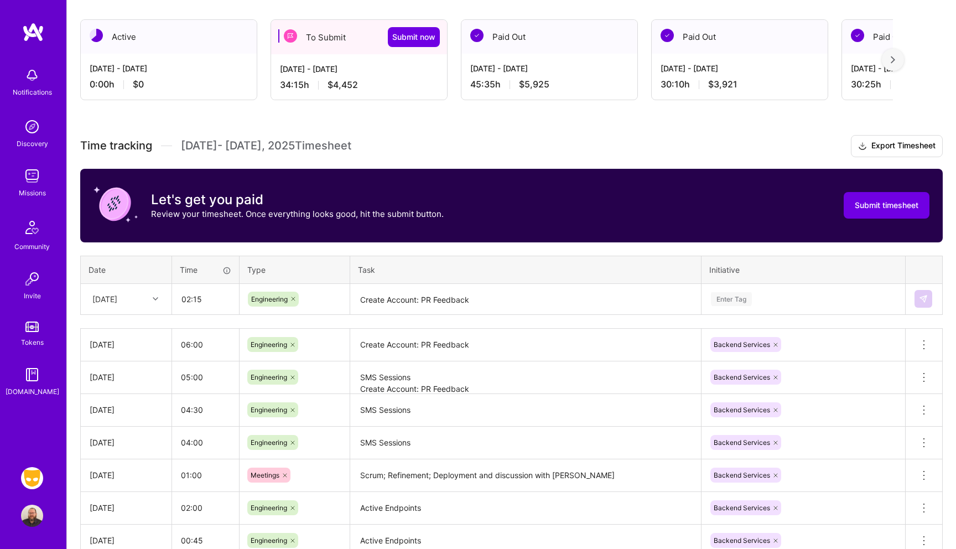
click at [726, 313] on div "Enter Tag" at bounding box center [803, 298] width 202 height 29
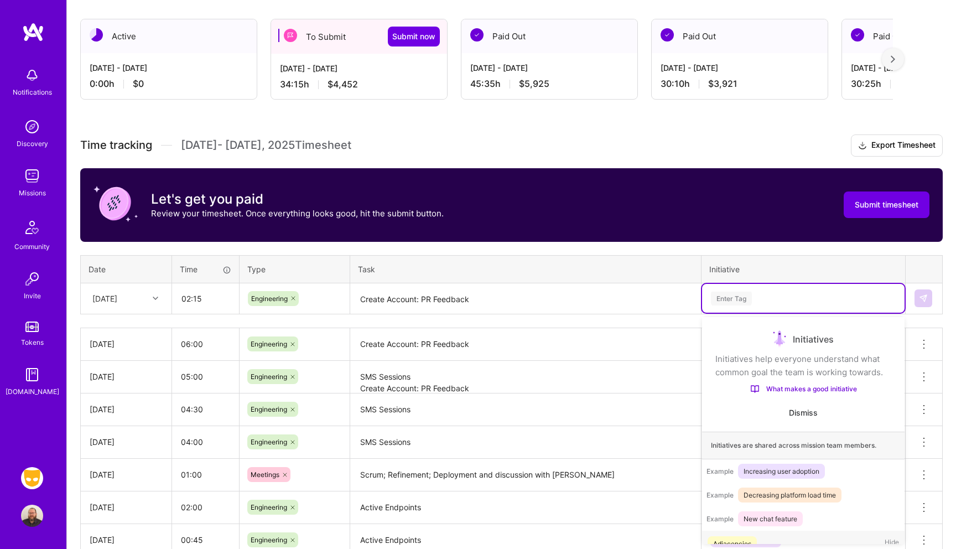
scroll to position [21, 0]
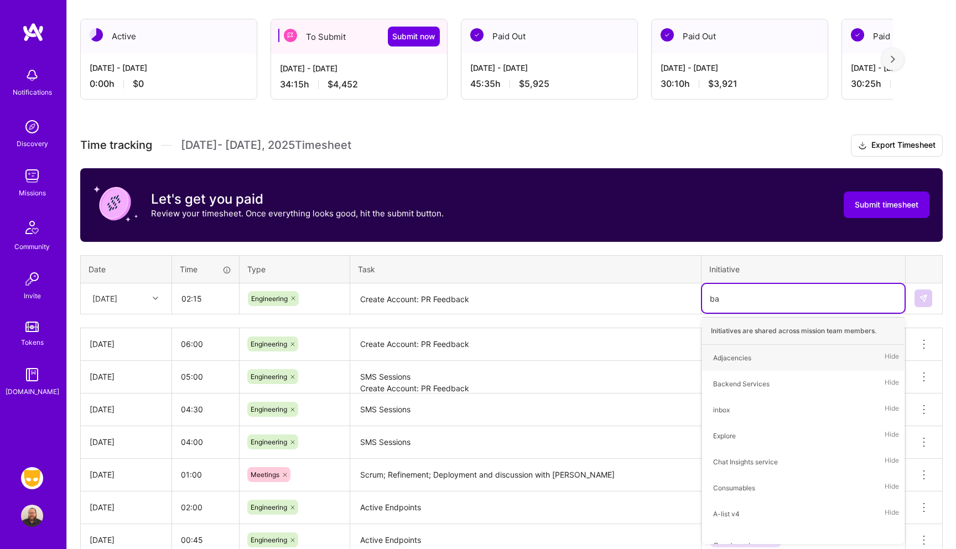
type input "bac"
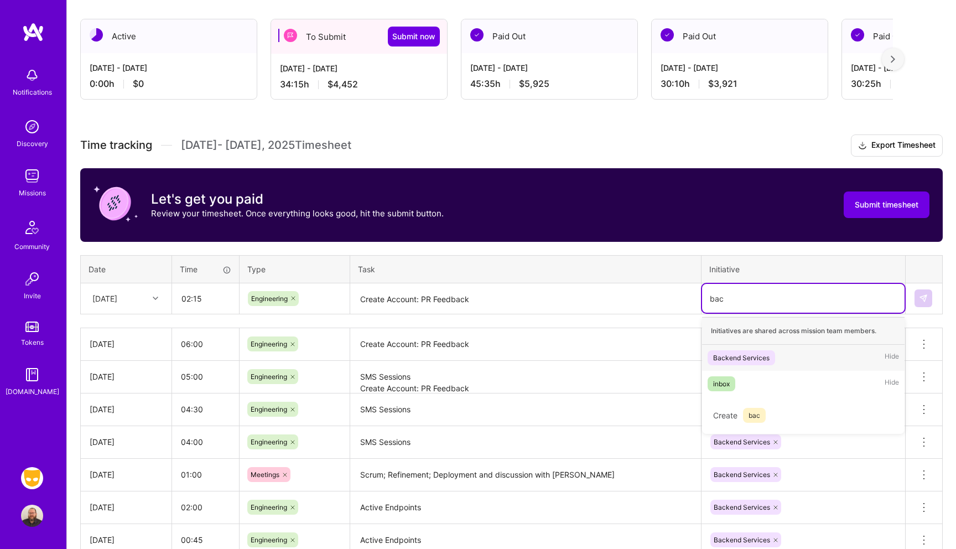
click at [766, 358] on div "Backend Services" at bounding box center [741, 358] width 56 height 12
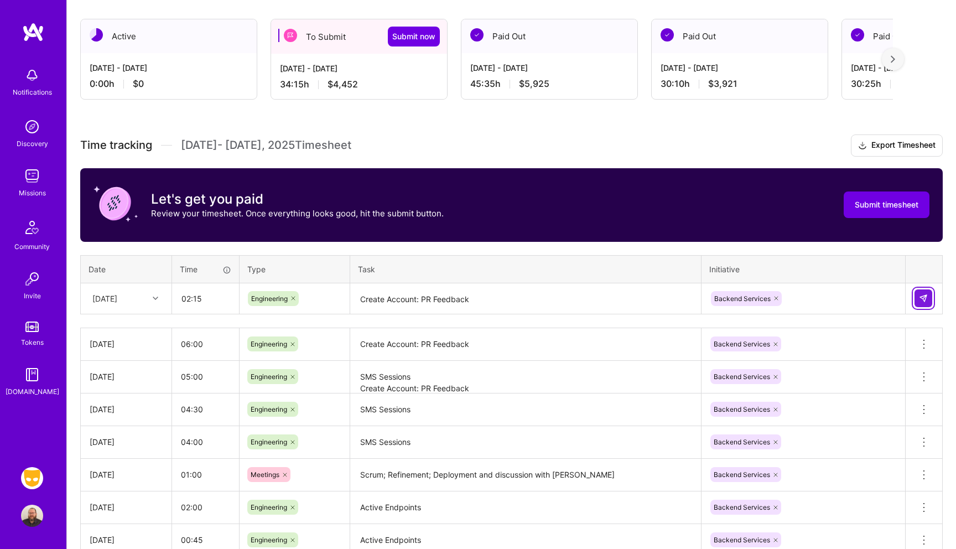
click at [925, 301] on img at bounding box center [923, 298] width 9 height 9
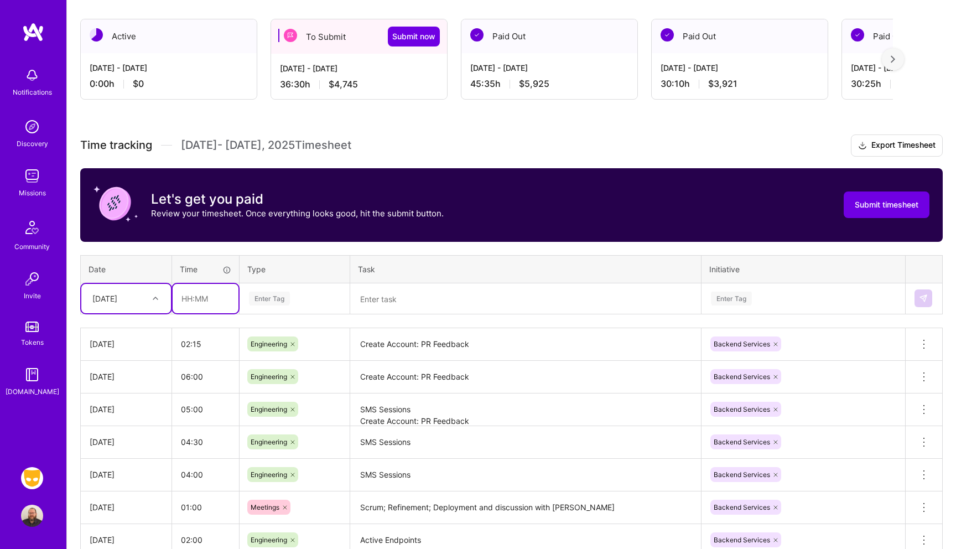
click at [196, 300] on input "text" at bounding box center [206, 298] width 66 height 29
type input "03:00"
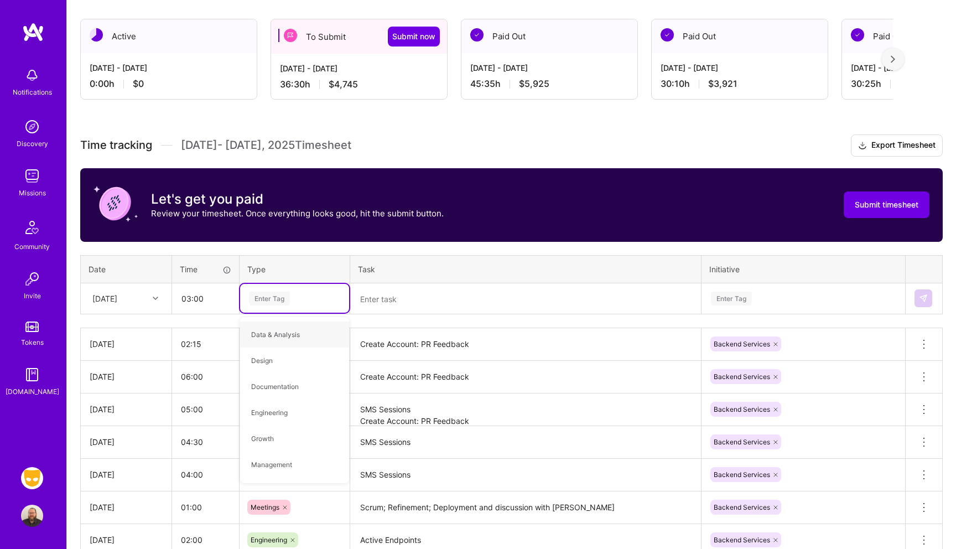
click at [117, 295] on div "[DATE]" at bounding box center [104, 299] width 25 height 12
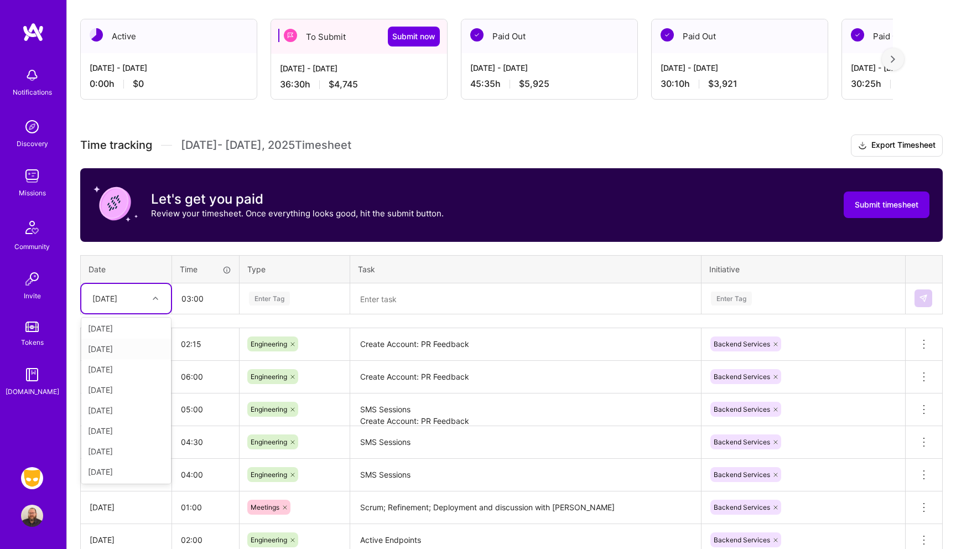
scroll to position [125, 0]
click at [128, 473] on div "[DATE]" at bounding box center [126, 471] width 90 height 20
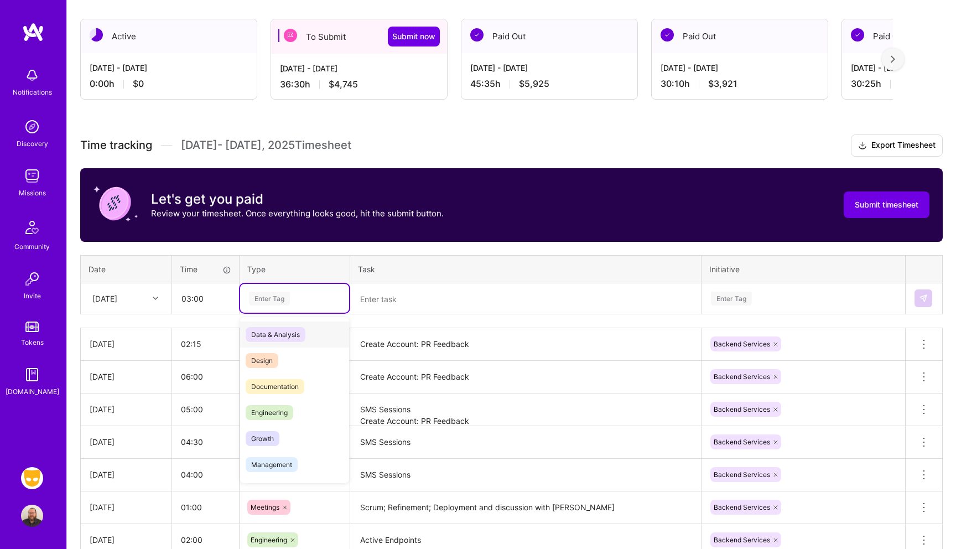
click at [279, 300] on div "Enter Tag" at bounding box center [269, 298] width 41 height 17
click at [268, 404] on div "Engineering" at bounding box center [294, 412] width 109 height 26
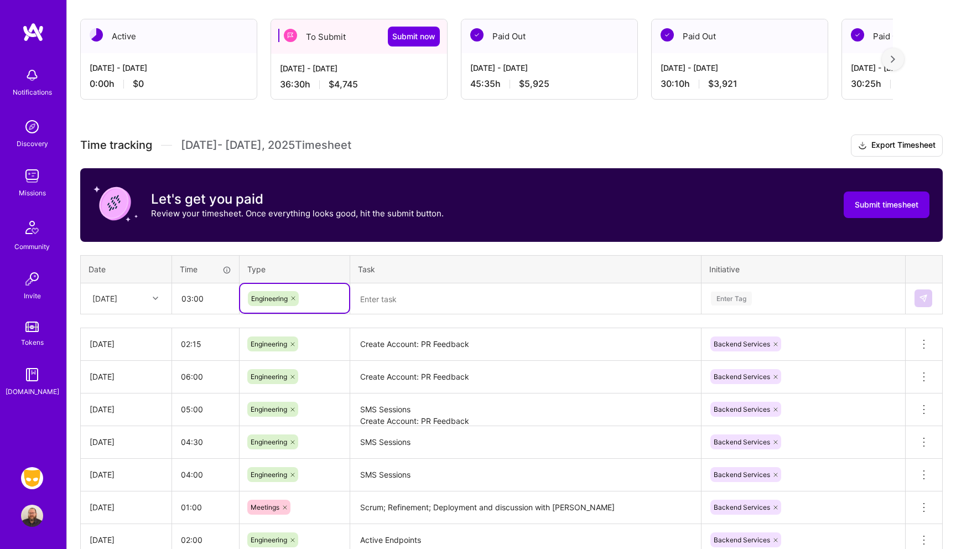
click at [408, 293] on textarea at bounding box center [525, 298] width 349 height 29
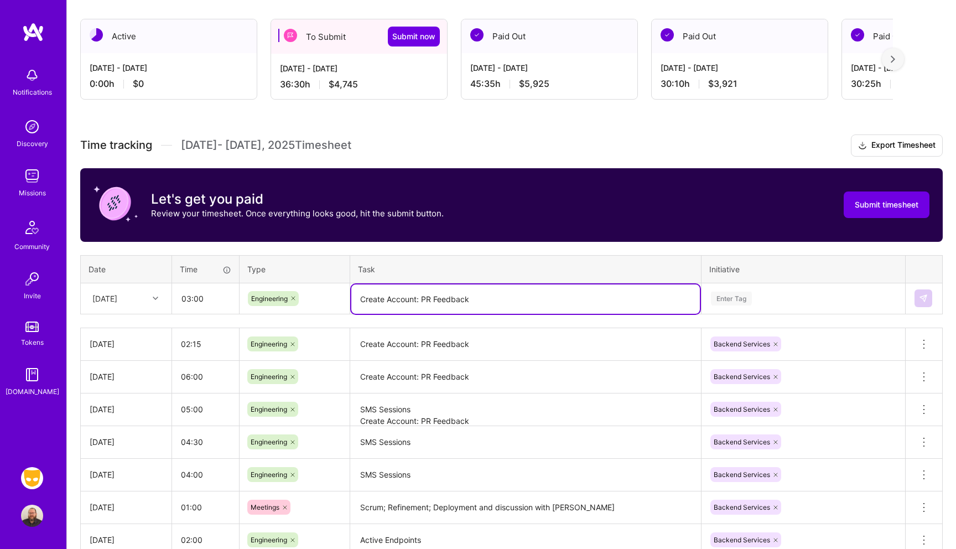
type textarea "Create Account: PR Feedback"
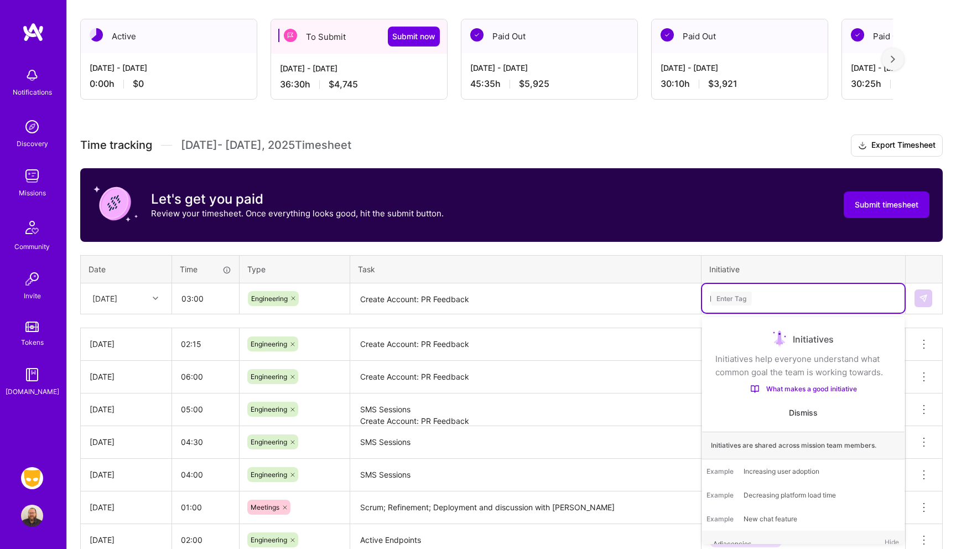
type input "En"
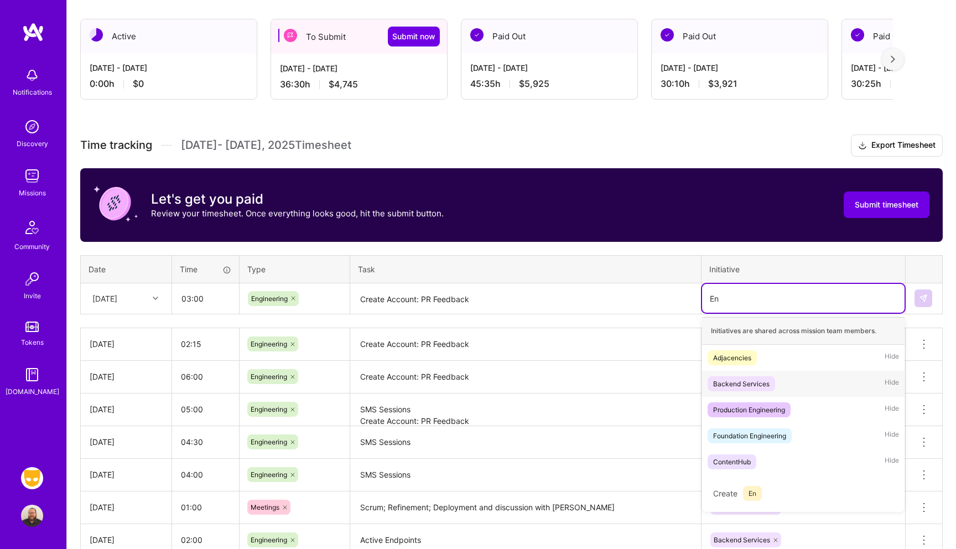
click at [724, 386] on div "Backend Services" at bounding box center [741, 384] width 56 height 12
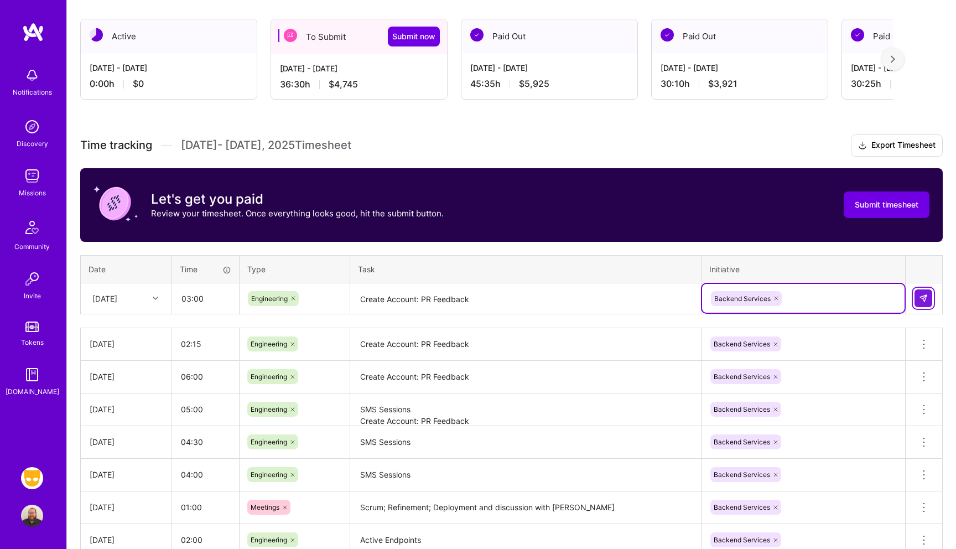
click at [921, 300] on img at bounding box center [923, 298] width 9 height 9
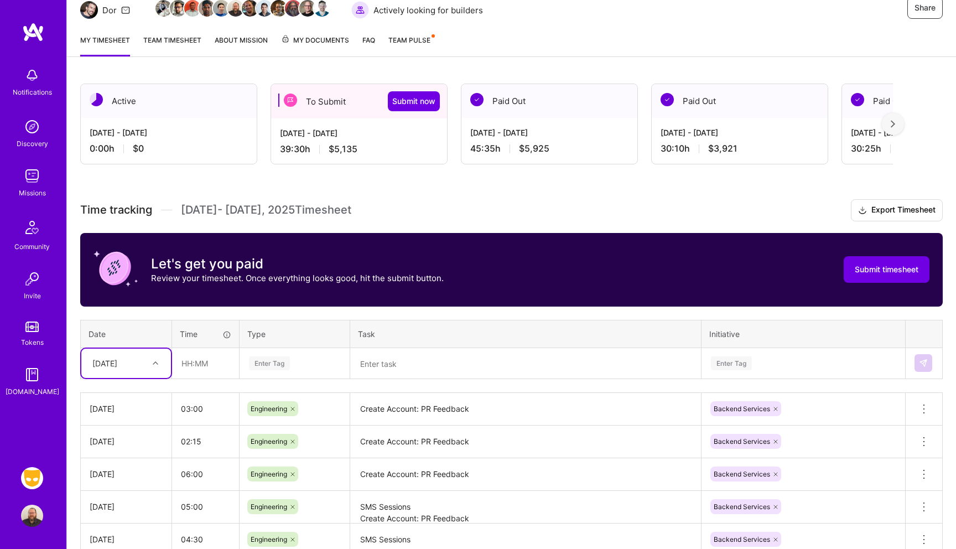
scroll to position [121, 0]
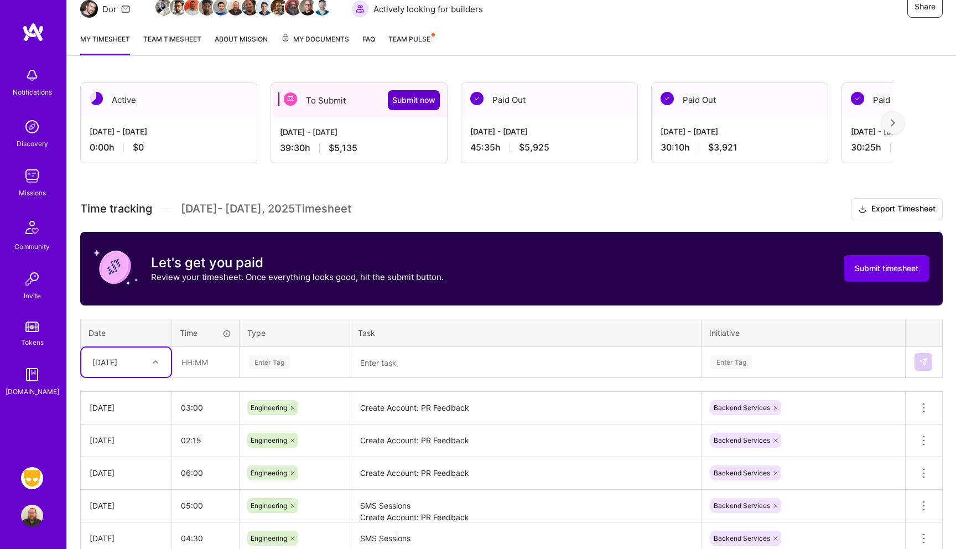
click at [412, 95] on span "Submit now" at bounding box center [413, 100] width 43 height 11
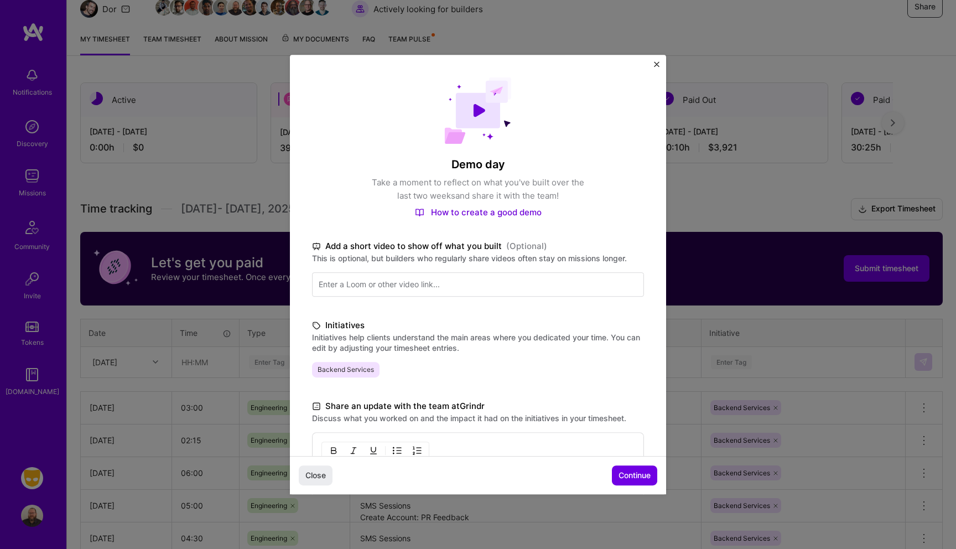
click at [652, 63] on div "Demo day Take a moment to reflect on what you've built over the last two weeks …" at bounding box center [478, 371] width 376 height 632
click at [656, 63] on img "Close" at bounding box center [657, 64] width 6 height 6
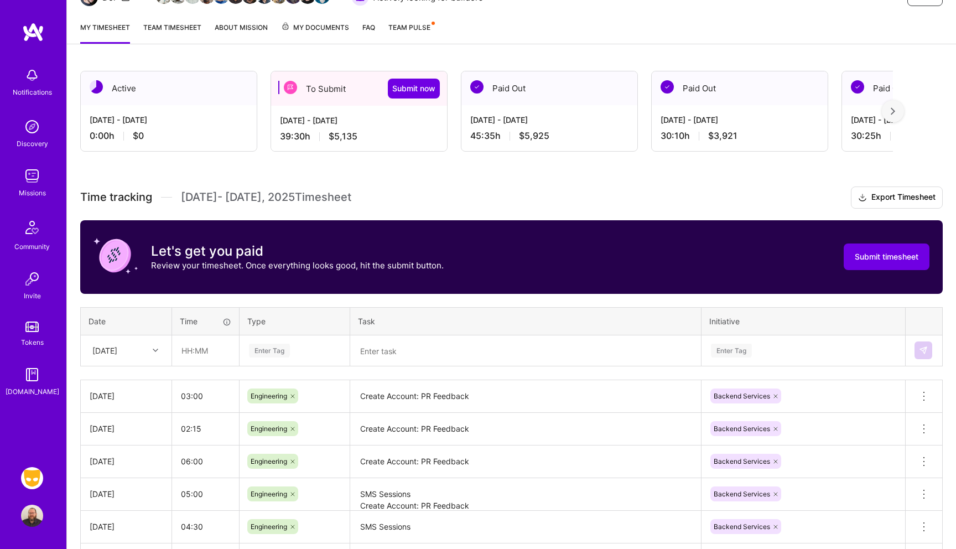
scroll to position [128, 0]
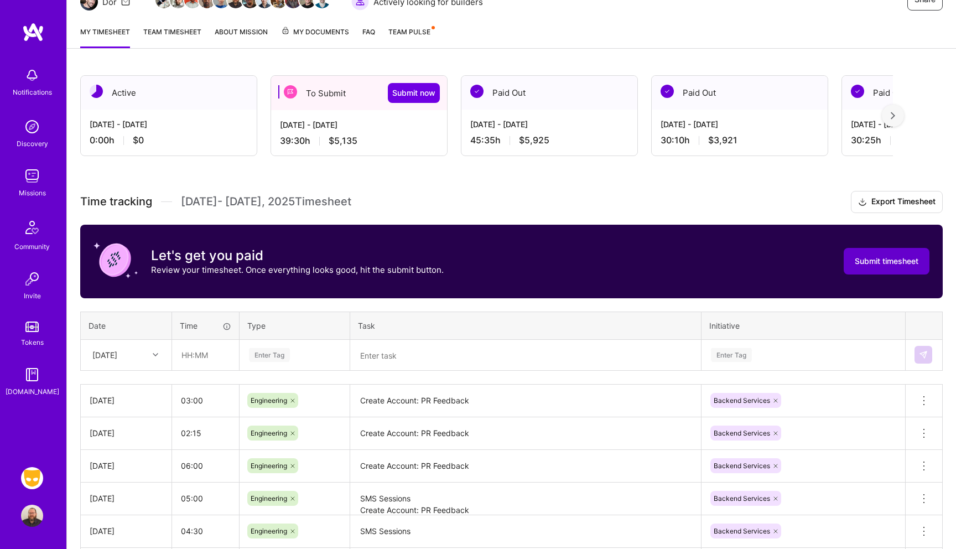
click at [871, 263] on span "Submit timesheet" at bounding box center [887, 261] width 64 height 11
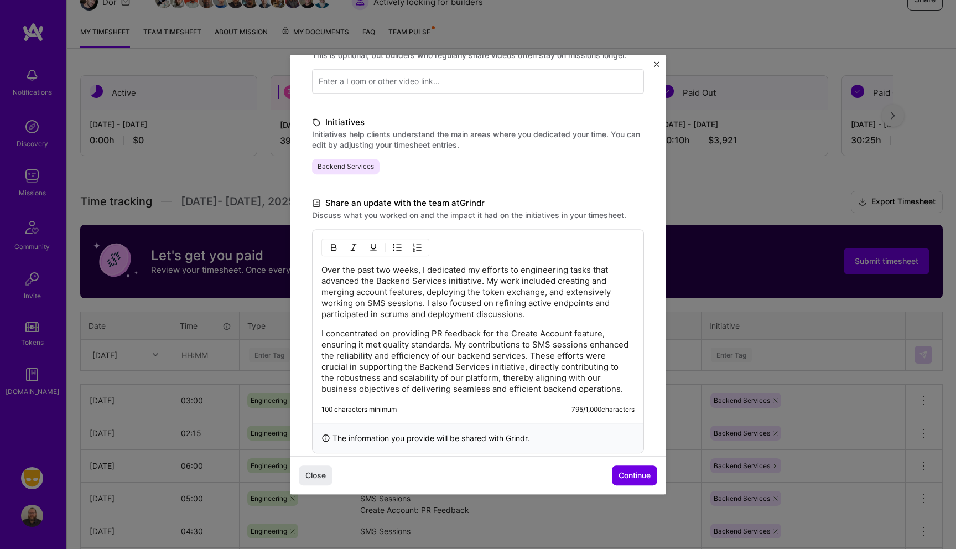
scroll to position [220, 0]
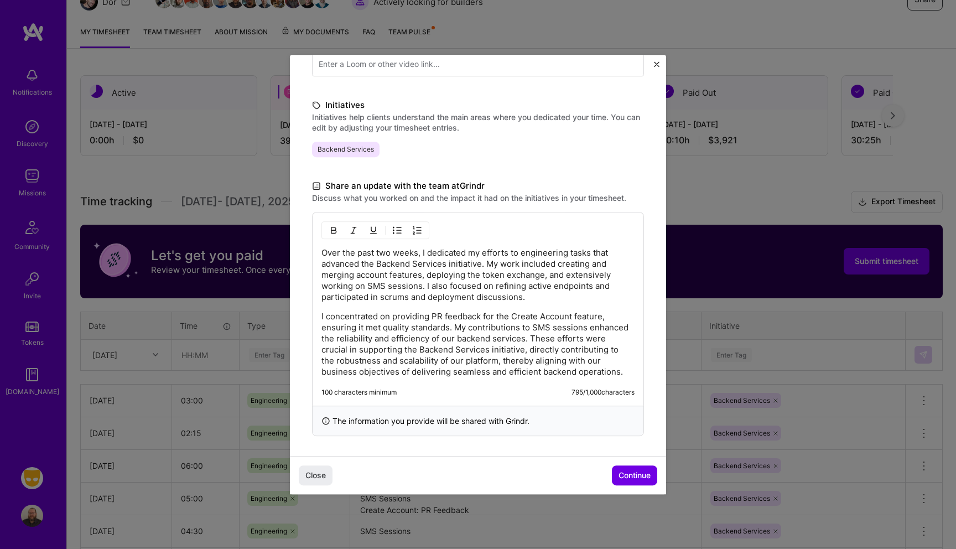
click at [323, 249] on p "Over the past two weeks, I dedicated my efforts to engineering tasks that advan…" at bounding box center [477, 274] width 313 height 55
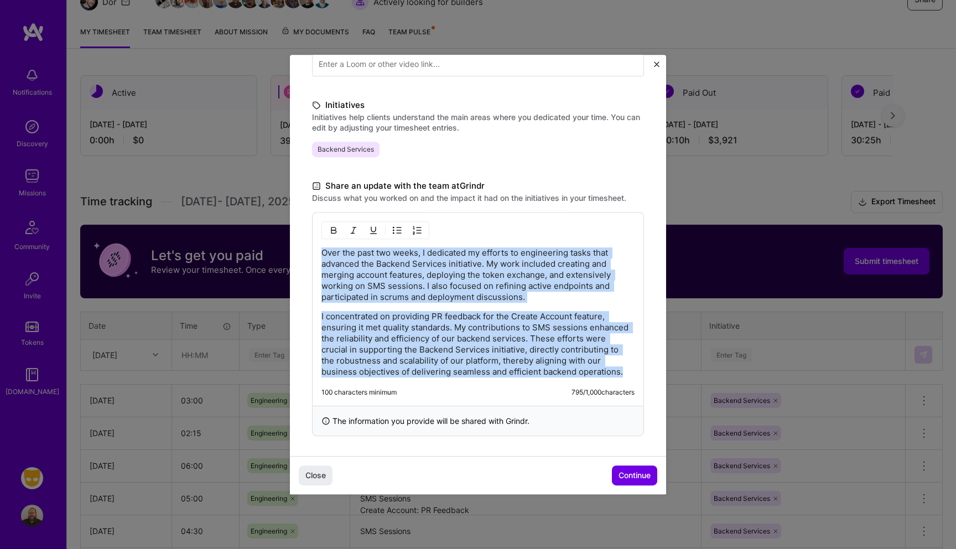
drag, startPoint x: 323, startPoint y: 251, endPoint x: 617, endPoint y: 390, distance: 325.4
click at [617, 392] on div "Over the past two weeks, I dedicated my efforts to engineering tasks that advan…" at bounding box center [478, 309] width 332 height 194
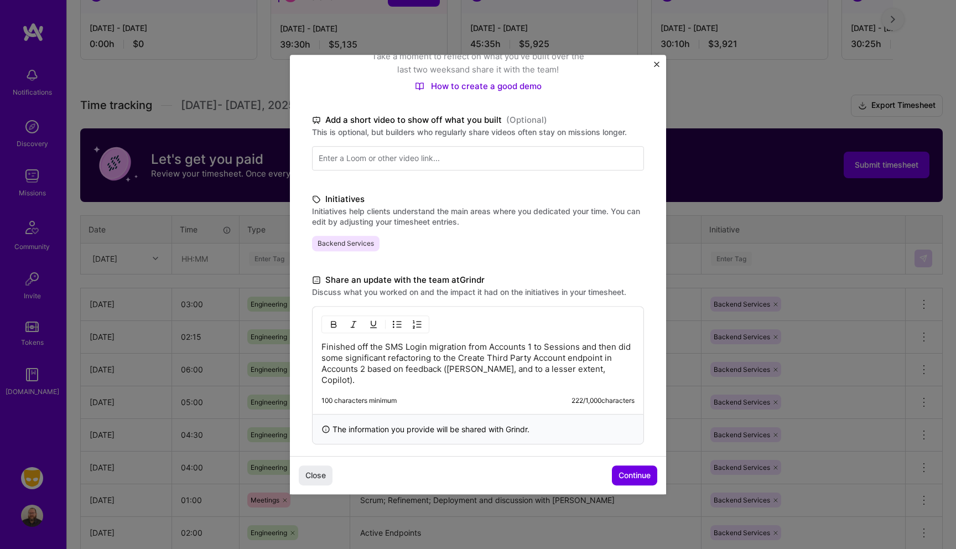
scroll to position [124, 0]
click at [610, 377] on div "Finished off the SMS Login migration from Accounts 1 to Sessions and then did s…" at bounding box center [478, 362] width 332 height 108
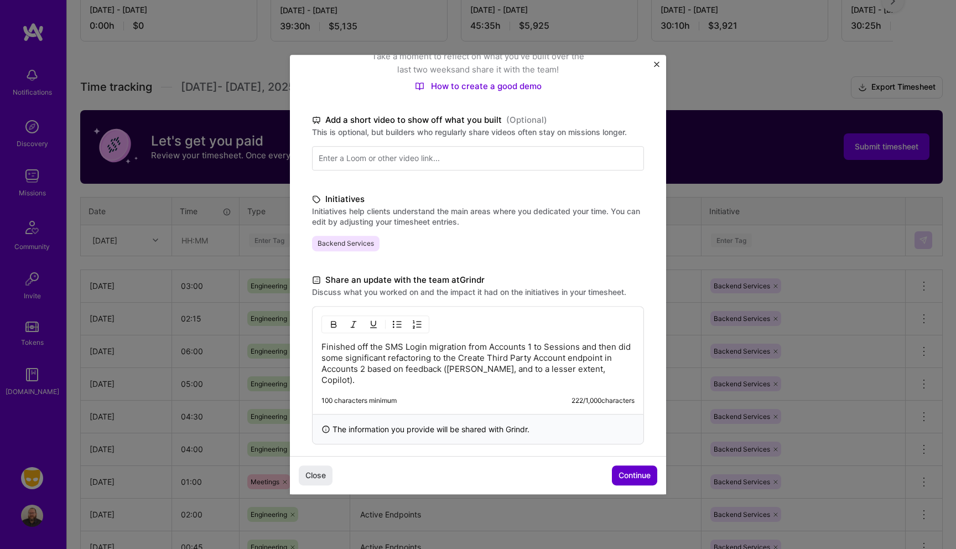
click at [630, 469] on button "Continue" at bounding box center [634, 475] width 45 height 20
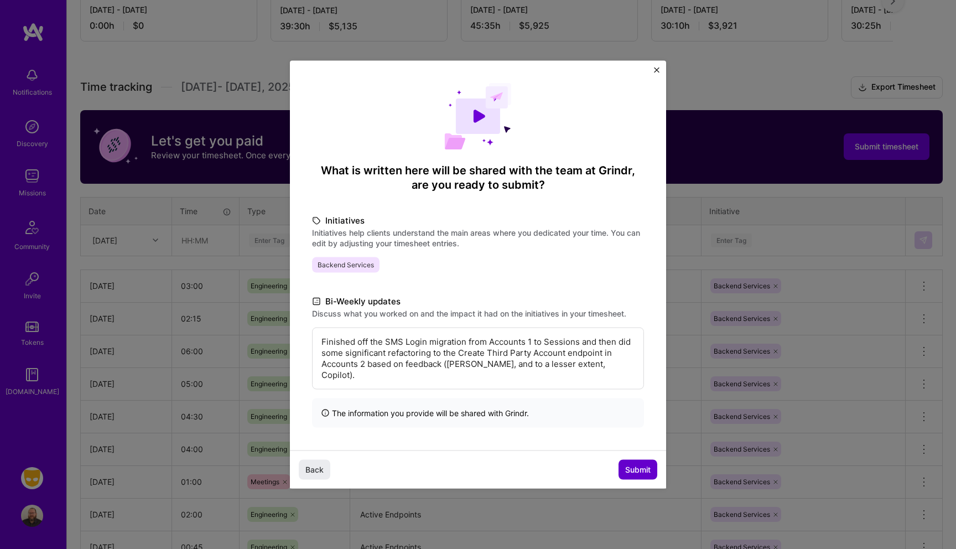
click at [637, 464] on span "Submit" at bounding box center [637, 469] width 25 height 11
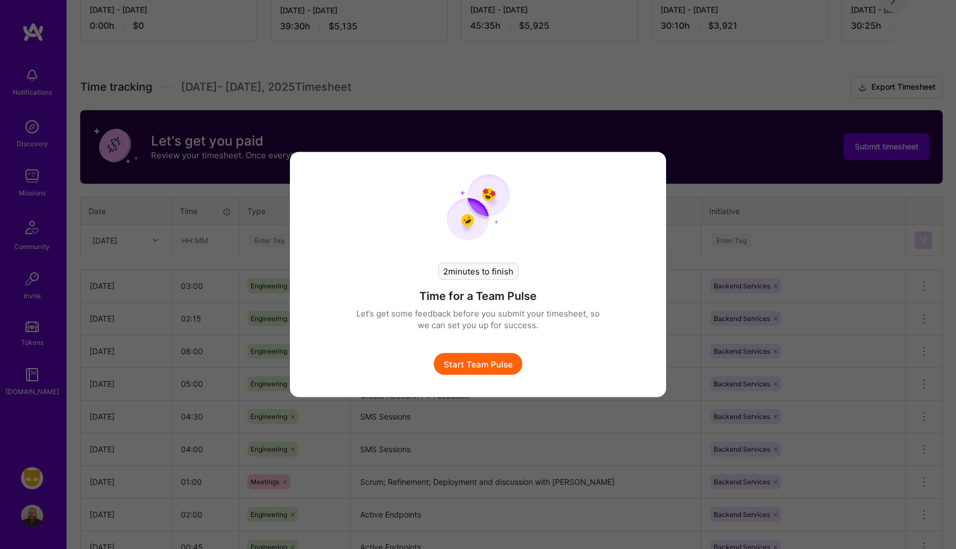
click at [498, 362] on button "Start Team Pulse" at bounding box center [478, 364] width 89 height 22
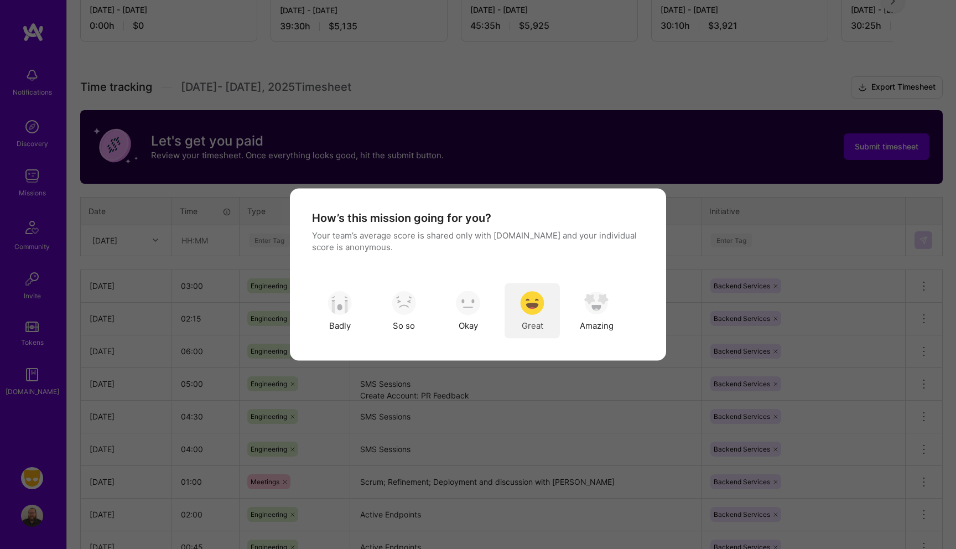
click at [523, 316] on div "Great" at bounding box center [532, 310] width 55 height 55
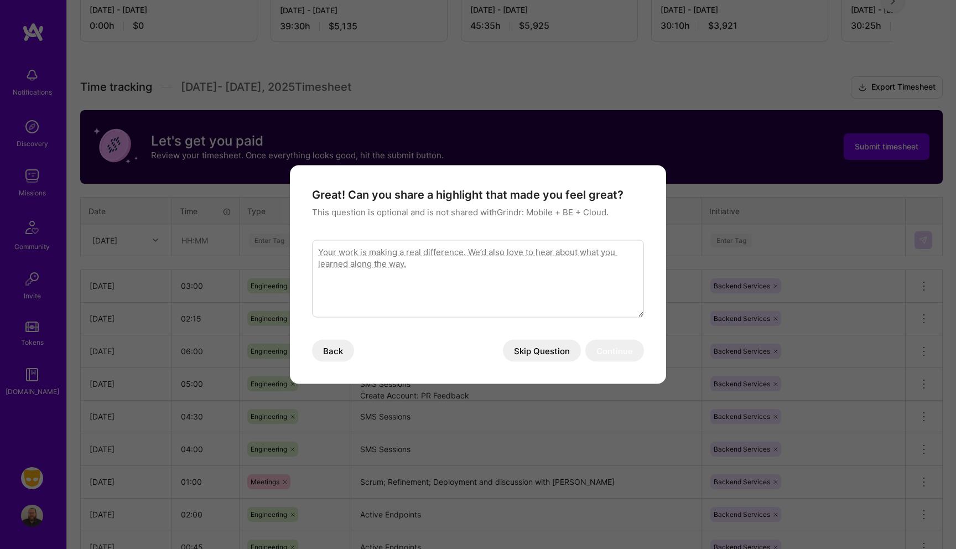
click at [453, 285] on textarea "modal" at bounding box center [478, 278] width 332 height 77
type textarea "Excited (and nervous) about the opportunity to spend more time working with [PE…"
click at [609, 351] on button "Continue" at bounding box center [614, 351] width 59 height 22
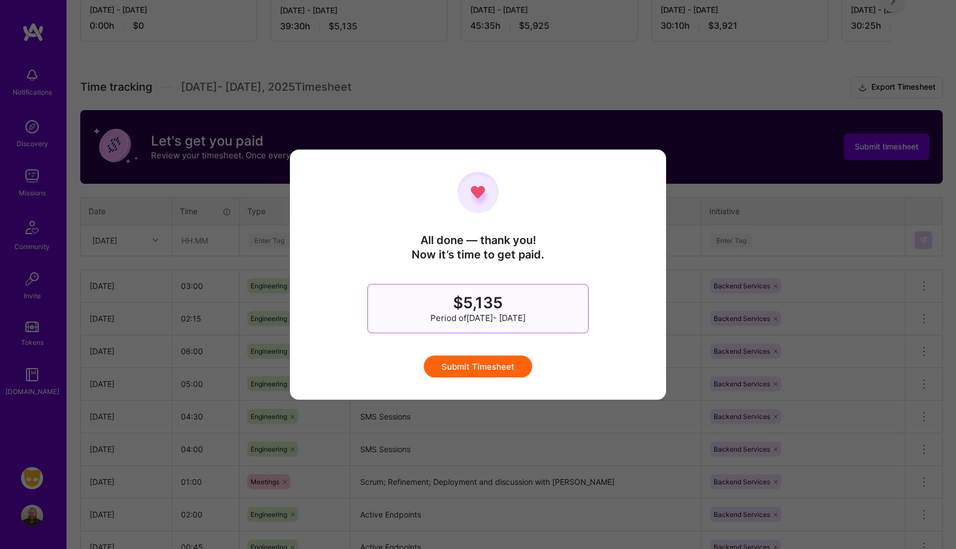
click at [512, 367] on button "Submit Timesheet" at bounding box center [478, 366] width 108 height 22
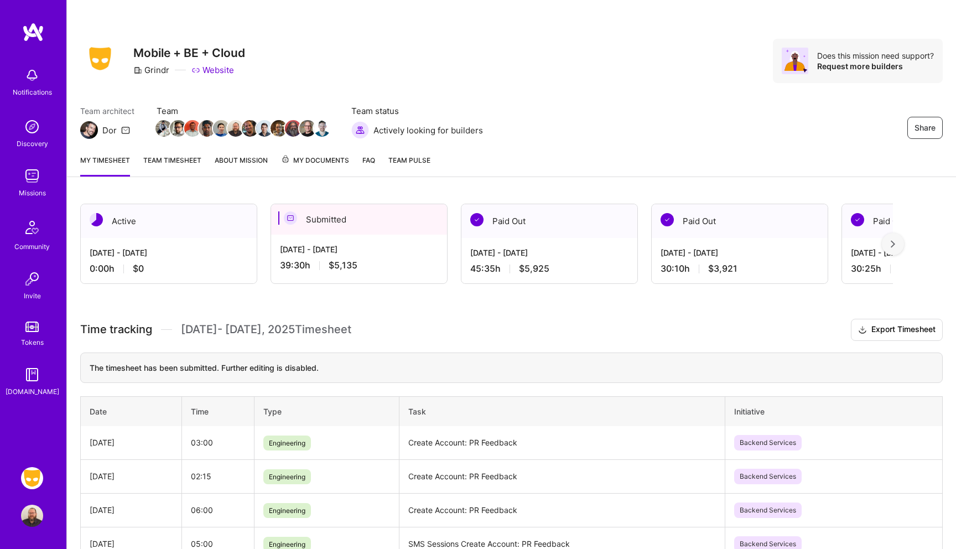
click at [408, 156] on span "Team Pulse" at bounding box center [409, 160] width 42 height 8
